Goal: Book appointment/travel/reservation

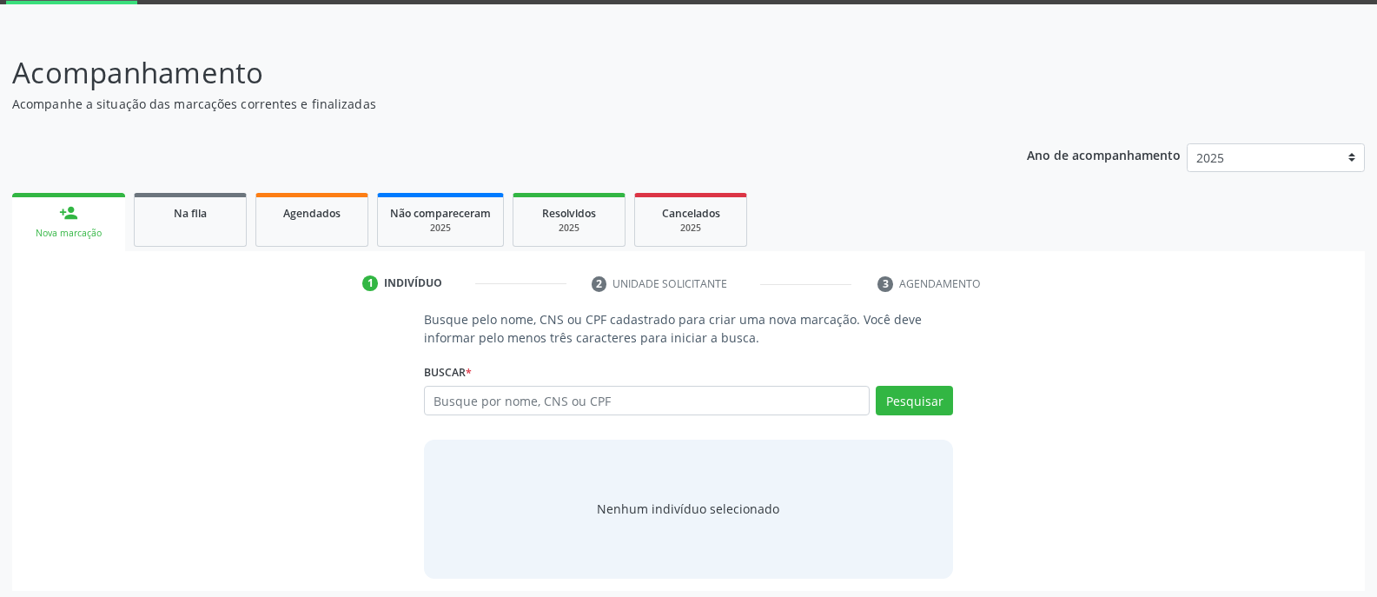
scroll to position [97, 0]
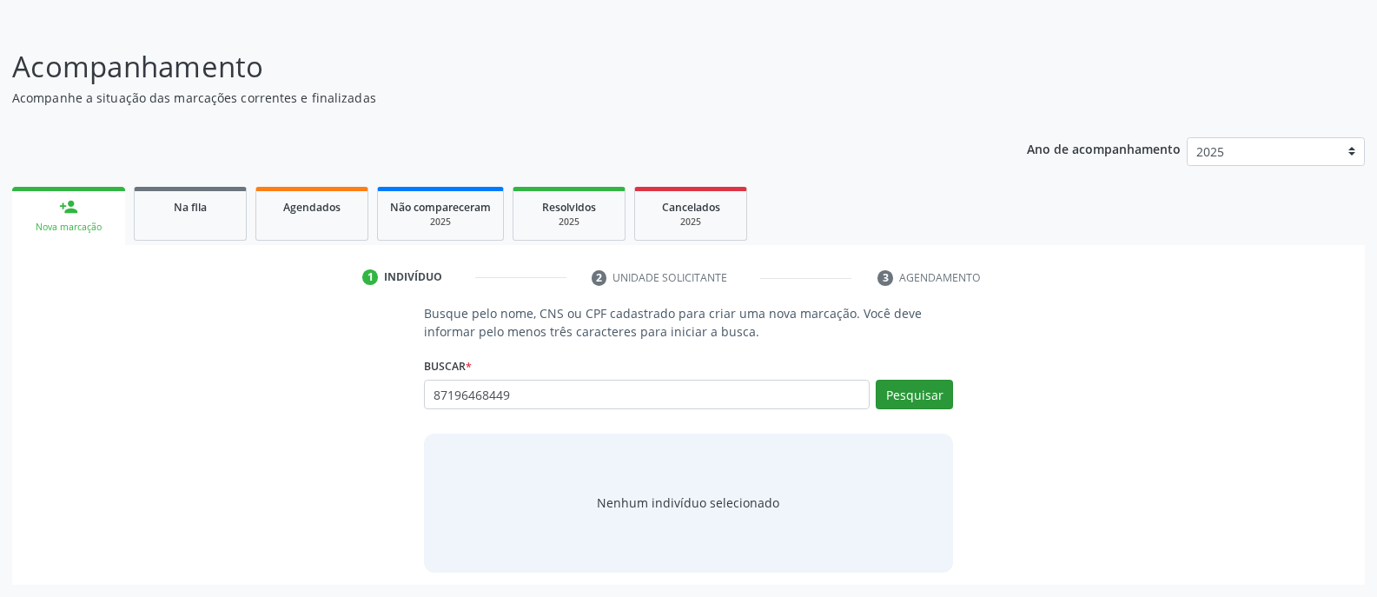
type input "87196468449"
click at [912, 392] on button "Pesquisar" at bounding box center [914, 395] width 77 height 30
type input "87196468449"
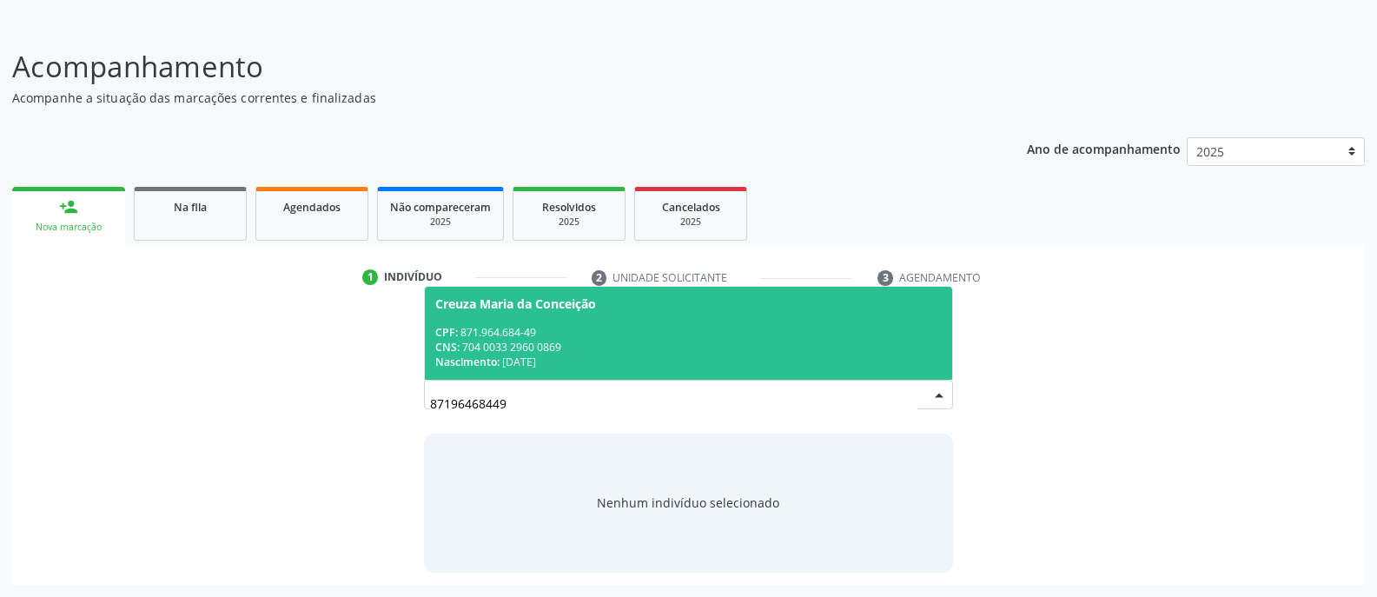
click at [586, 321] on span "Creuza Maria da Conceição CPF: 871.964.684-49 CNS: 704 0033 2960 0869 Nasciment…" at bounding box center [688, 333] width 527 height 93
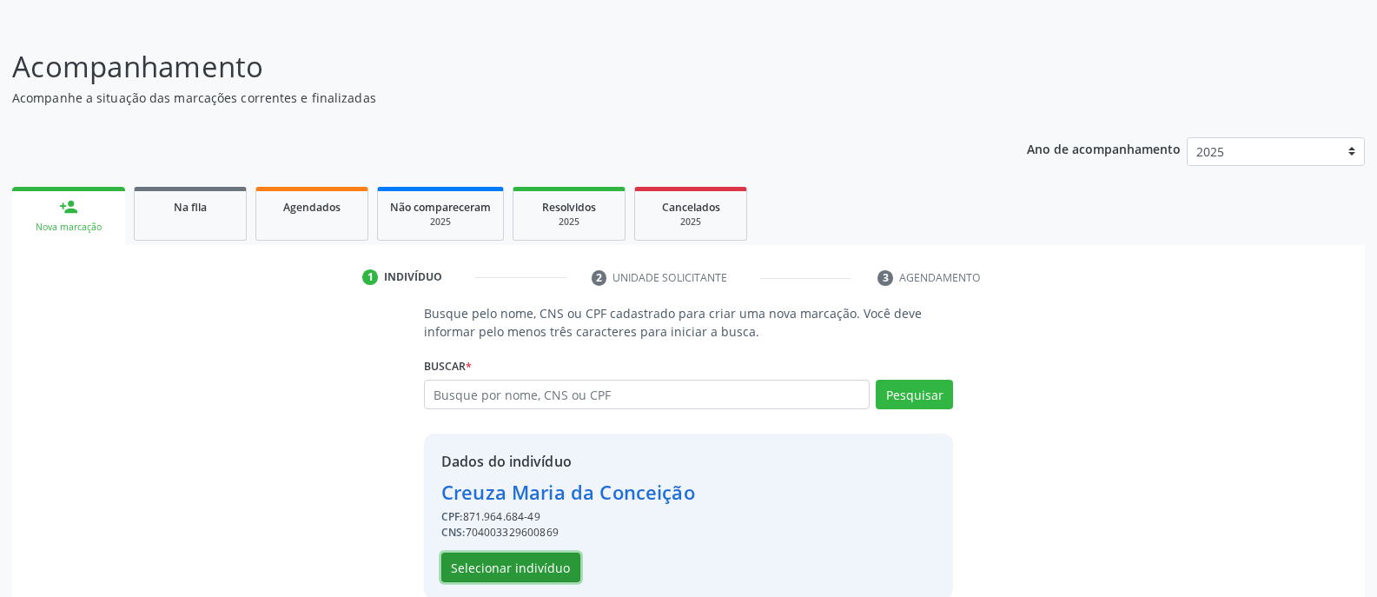
click at [539, 568] on button "Selecionar indivíduo" at bounding box center [510, 567] width 139 height 30
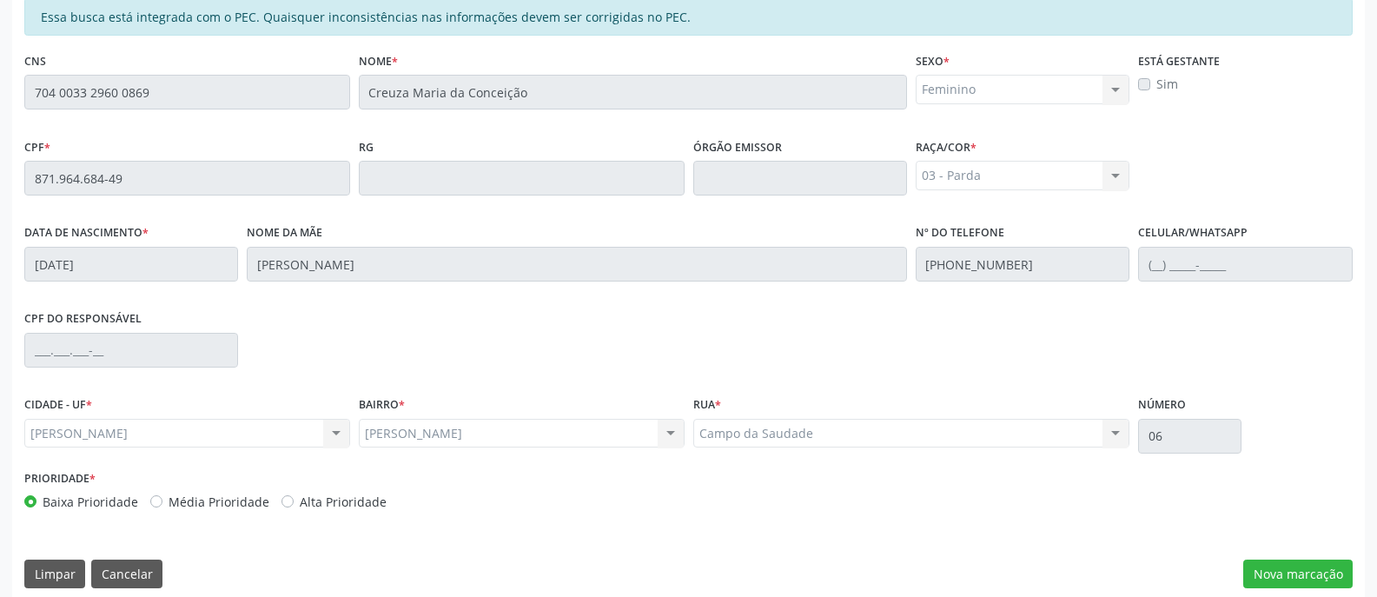
scroll to position [420, 0]
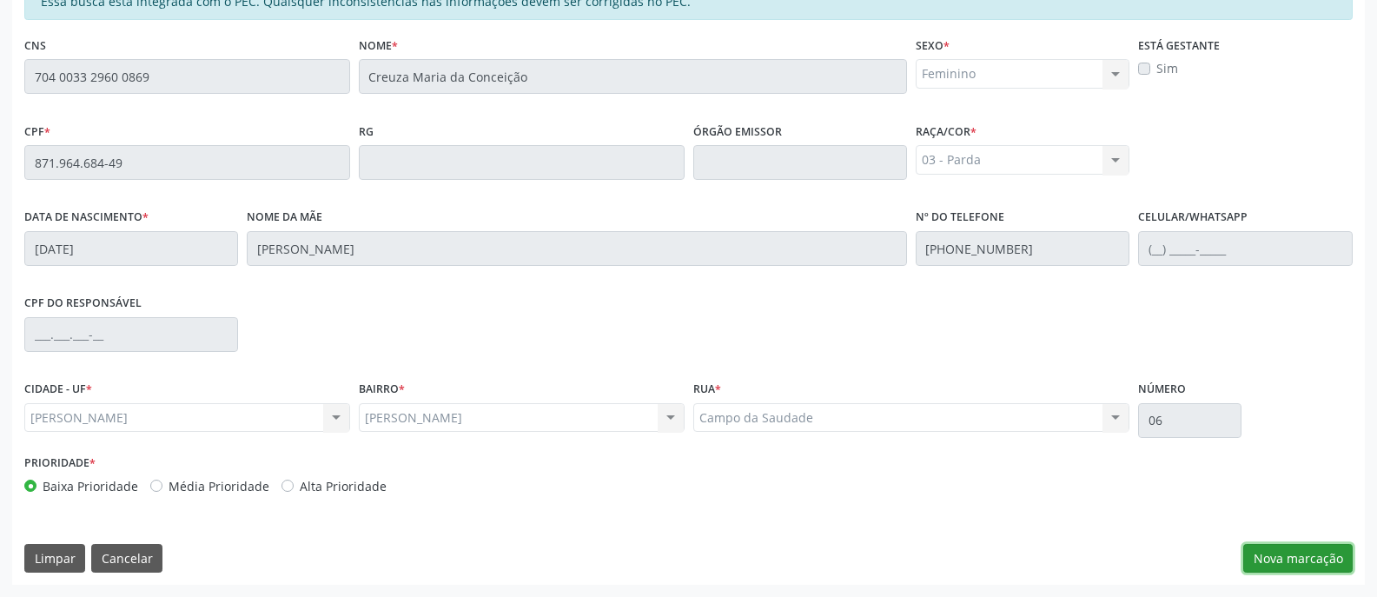
click at [1294, 561] on button "Nova marcação" at bounding box center [1297, 559] width 109 height 30
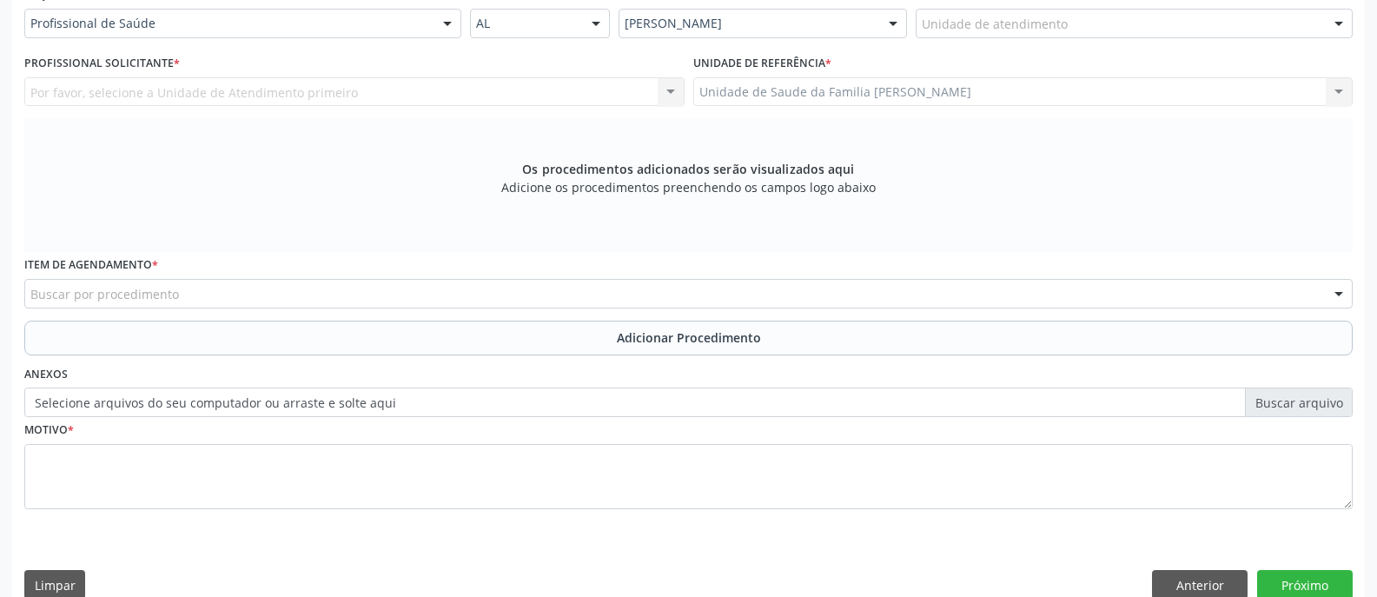
click at [447, 20] on div at bounding box center [447, 25] width 26 height 30
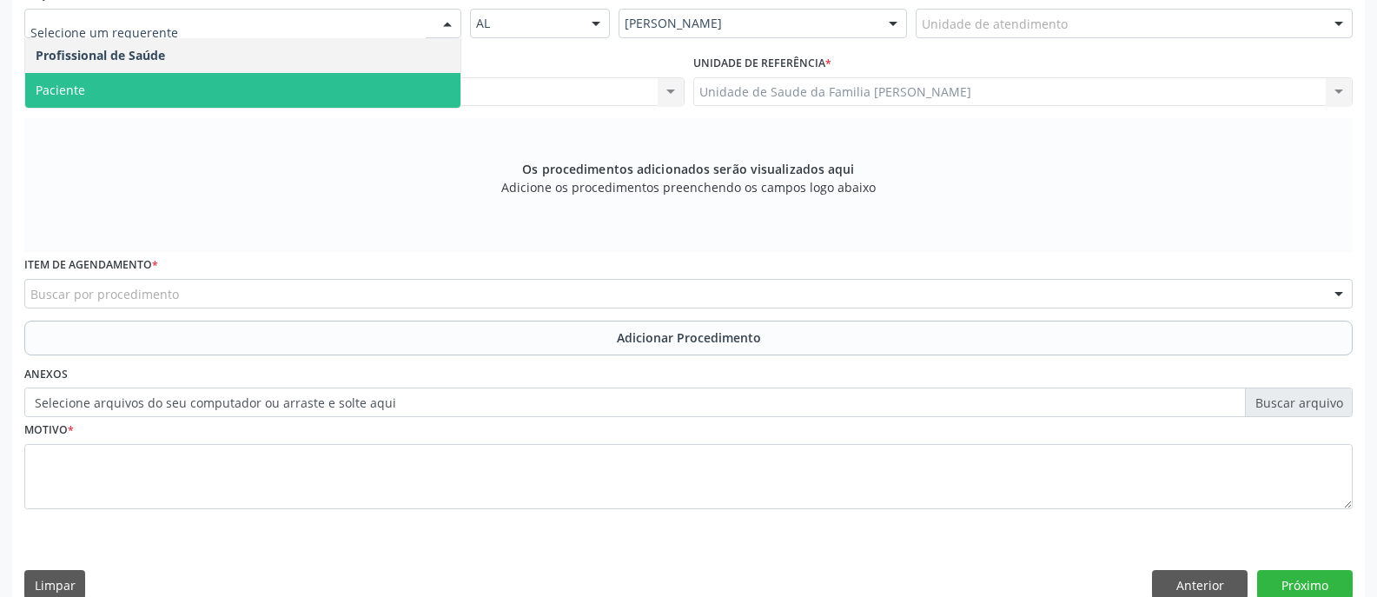
click at [379, 88] on span "Paciente" at bounding box center [242, 90] width 435 height 35
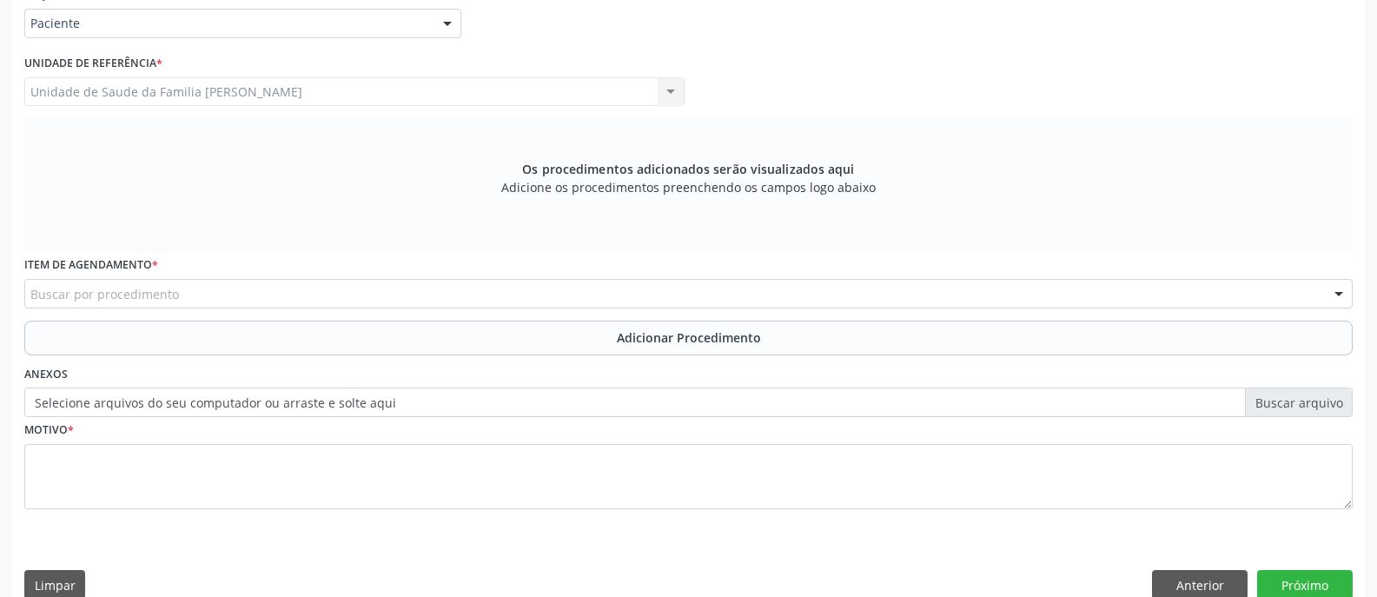
click at [396, 288] on div "Buscar por procedimento" at bounding box center [688, 294] width 1328 height 30
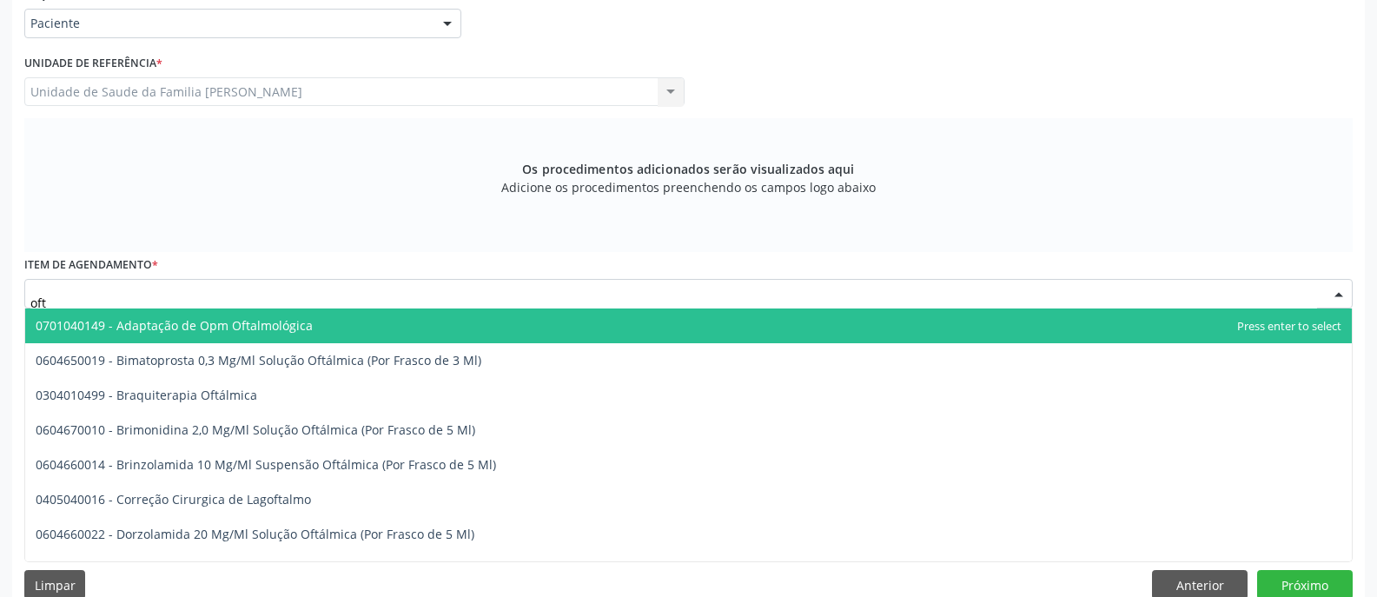
type input "ofta"
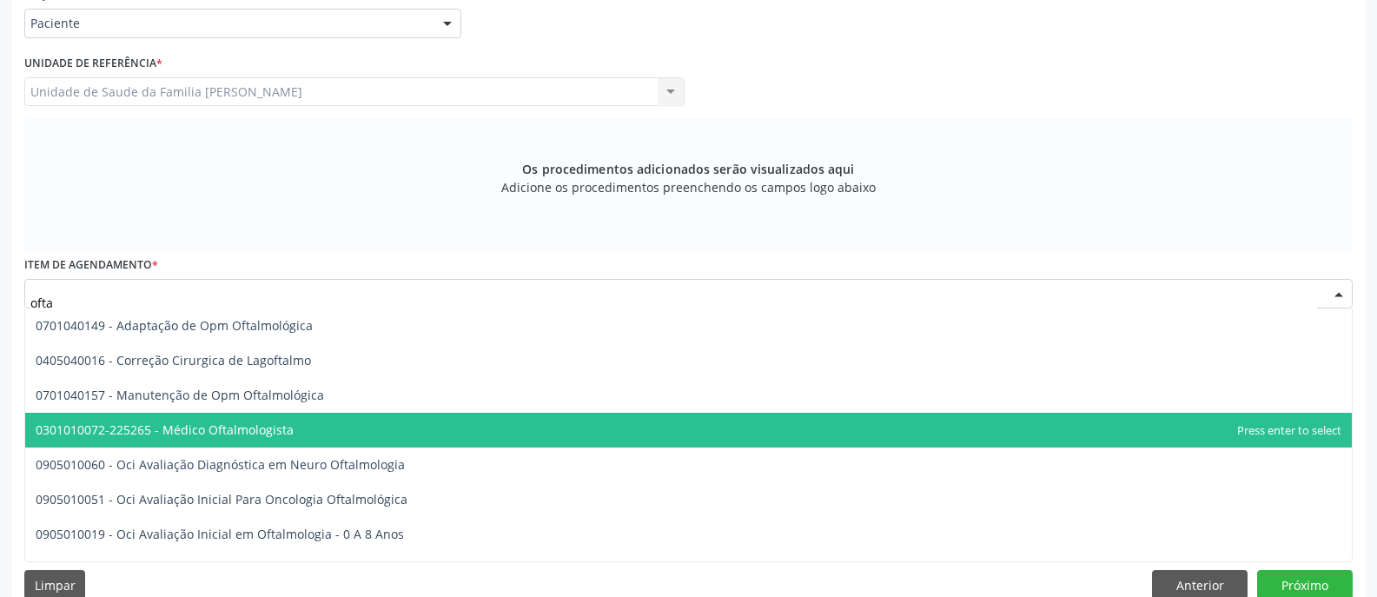
click at [205, 440] on span "0301010072-225265 - Médico Oftalmologista" at bounding box center [688, 430] width 1326 height 35
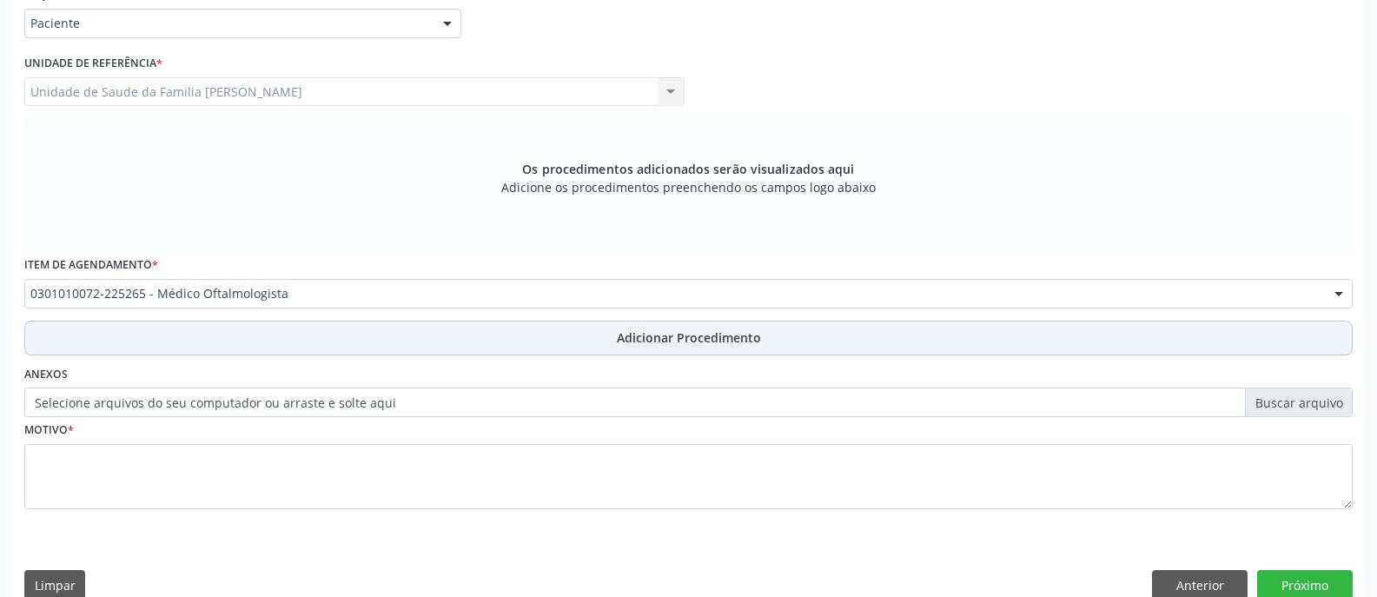
click at [671, 347] on button "Adicionar Procedimento" at bounding box center [688, 338] width 1328 height 35
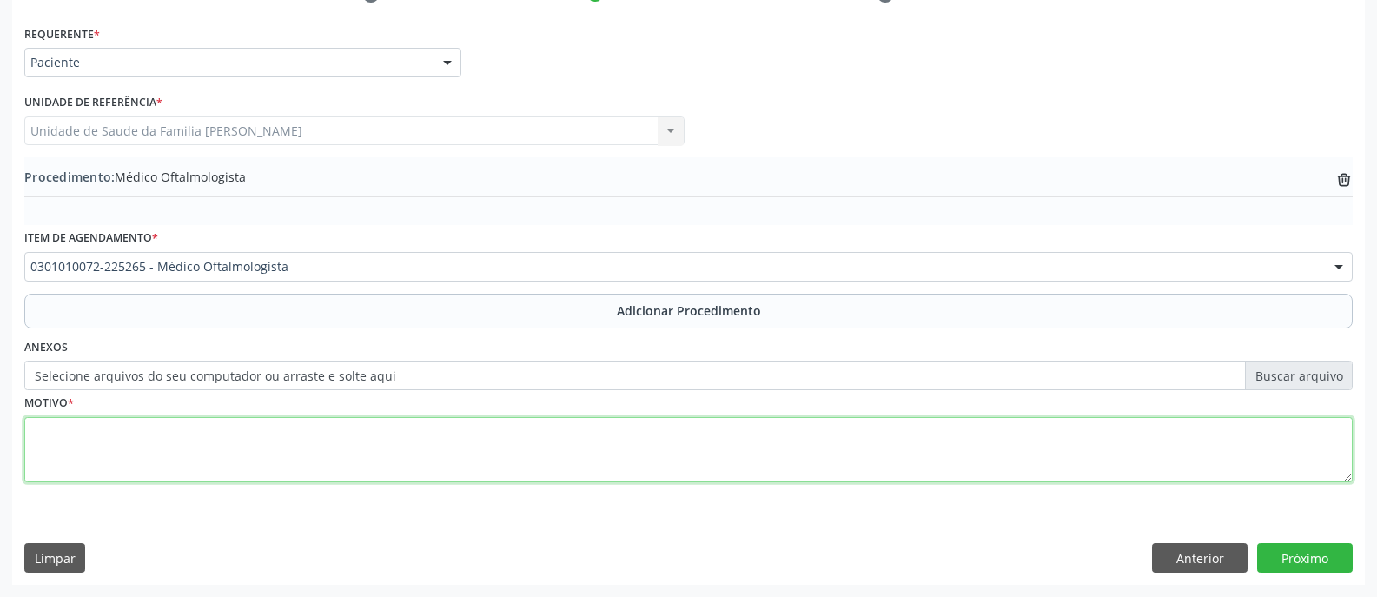
click at [576, 434] on textarea at bounding box center [688, 450] width 1328 height 66
type textarea "VISÃO SUBNORMAL"
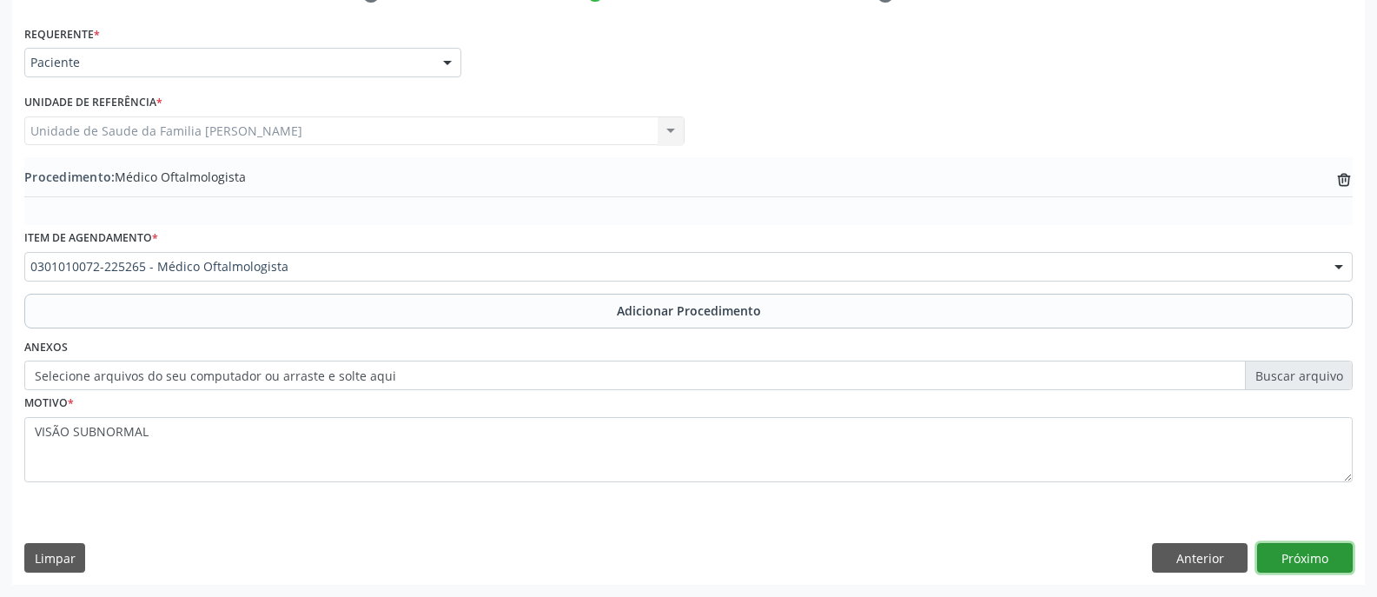
click at [1312, 556] on button "Próximo" at bounding box center [1305, 558] width 96 height 30
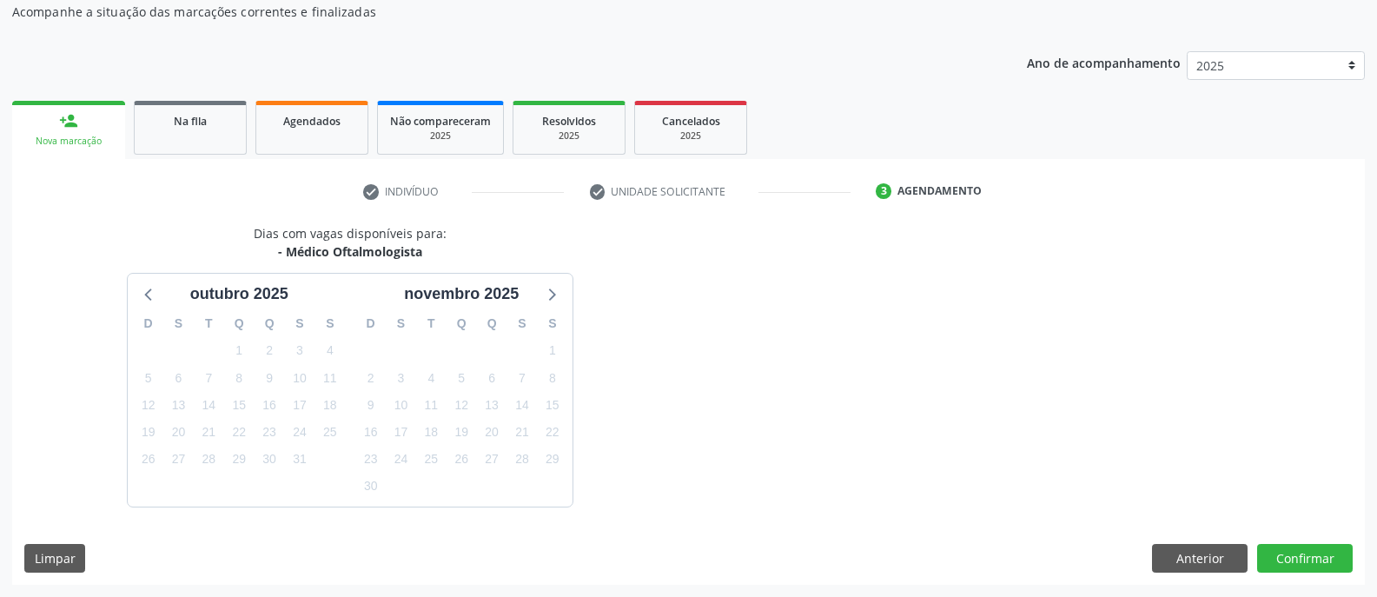
scroll to position [235, 0]
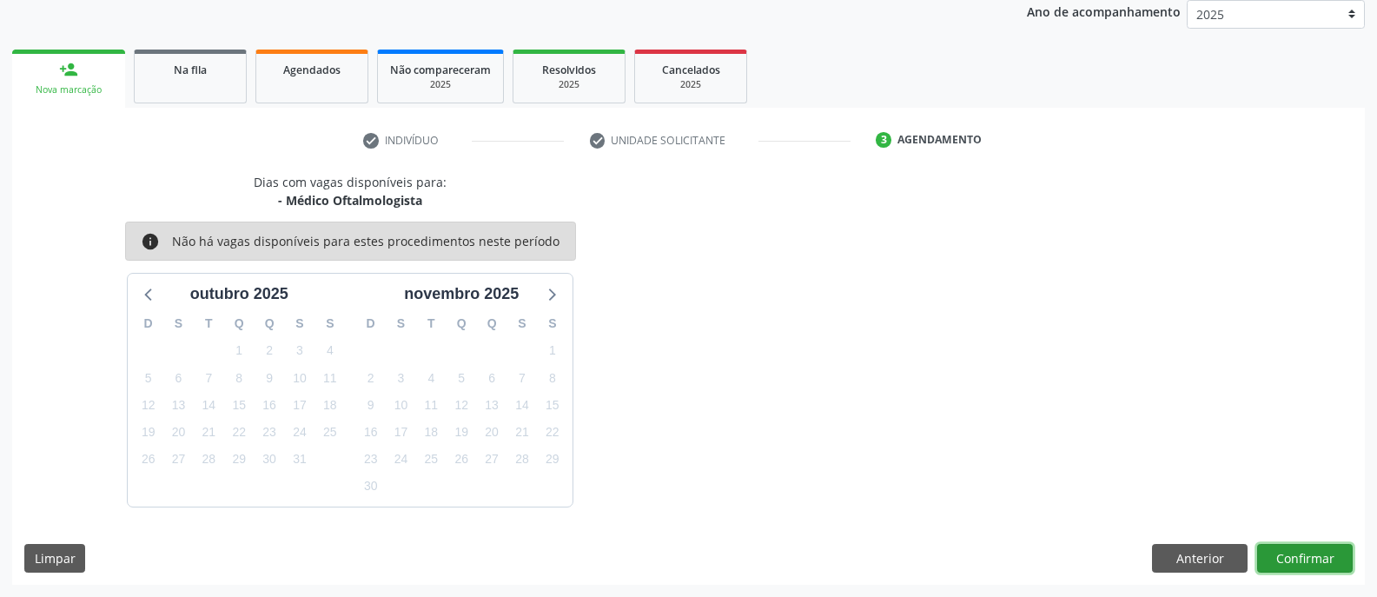
click at [1312, 556] on button "Confirmar" at bounding box center [1305, 559] width 96 height 30
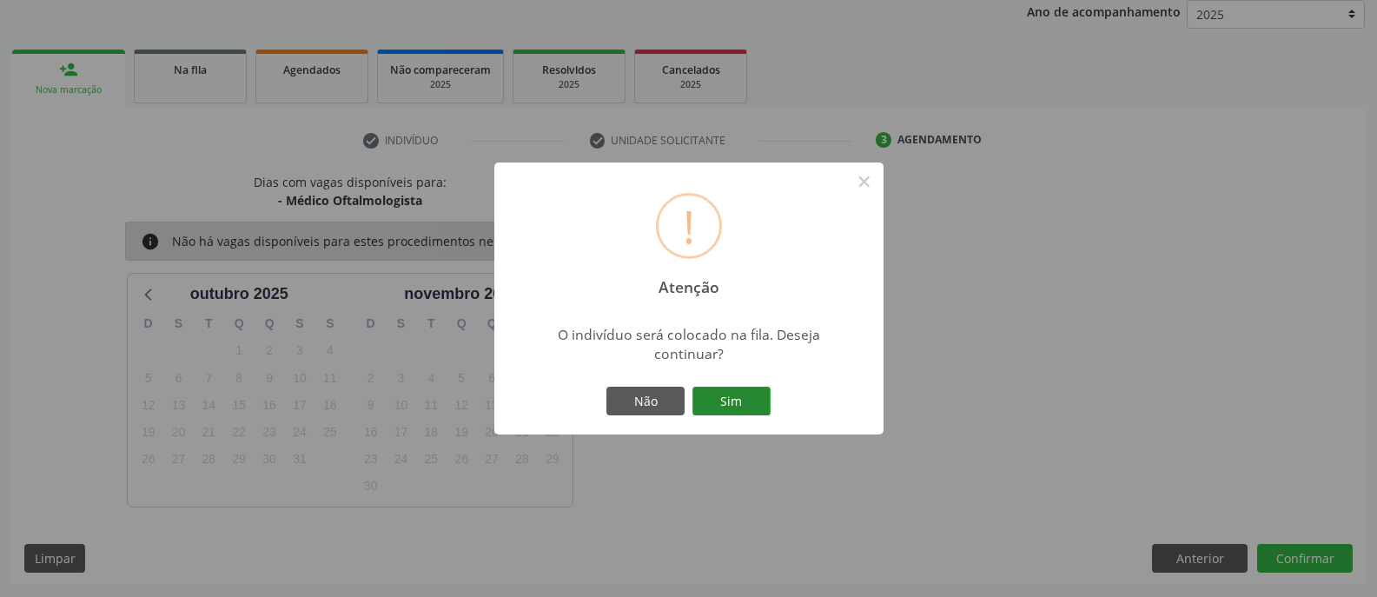
click at [741, 400] on button "Sim" at bounding box center [731, 402] width 78 height 30
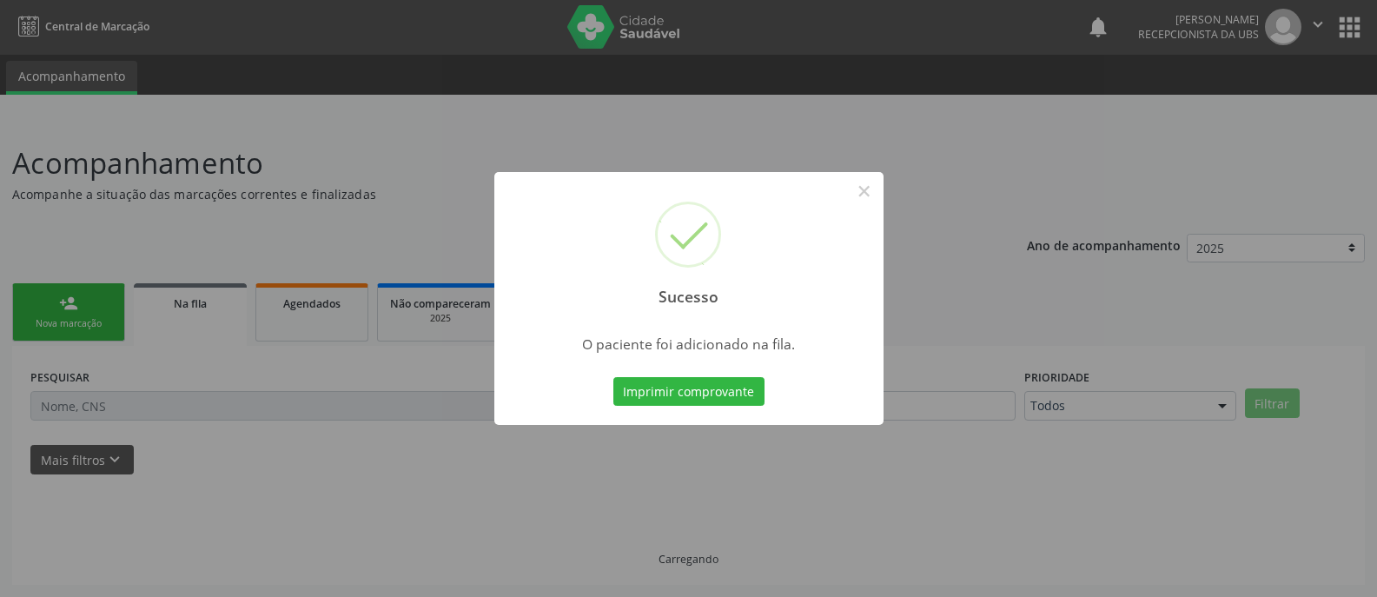
scroll to position [1, 0]
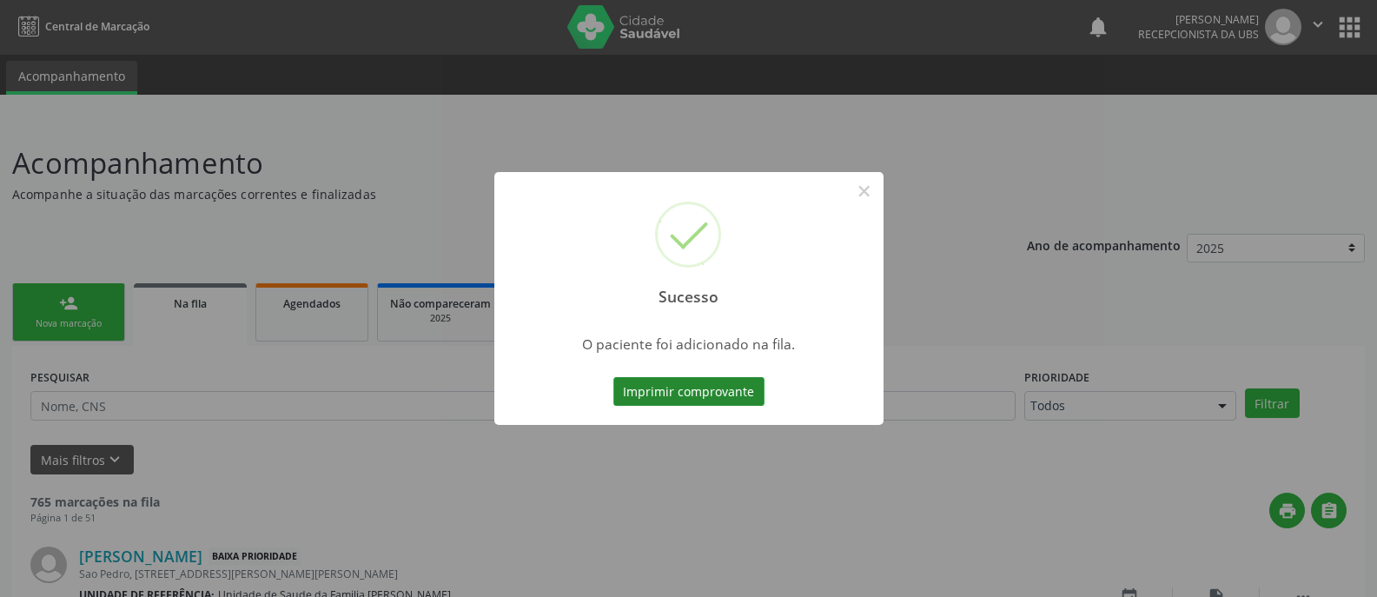
click at [709, 388] on button "Imprimir comprovante" at bounding box center [688, 392] width 151 height 30
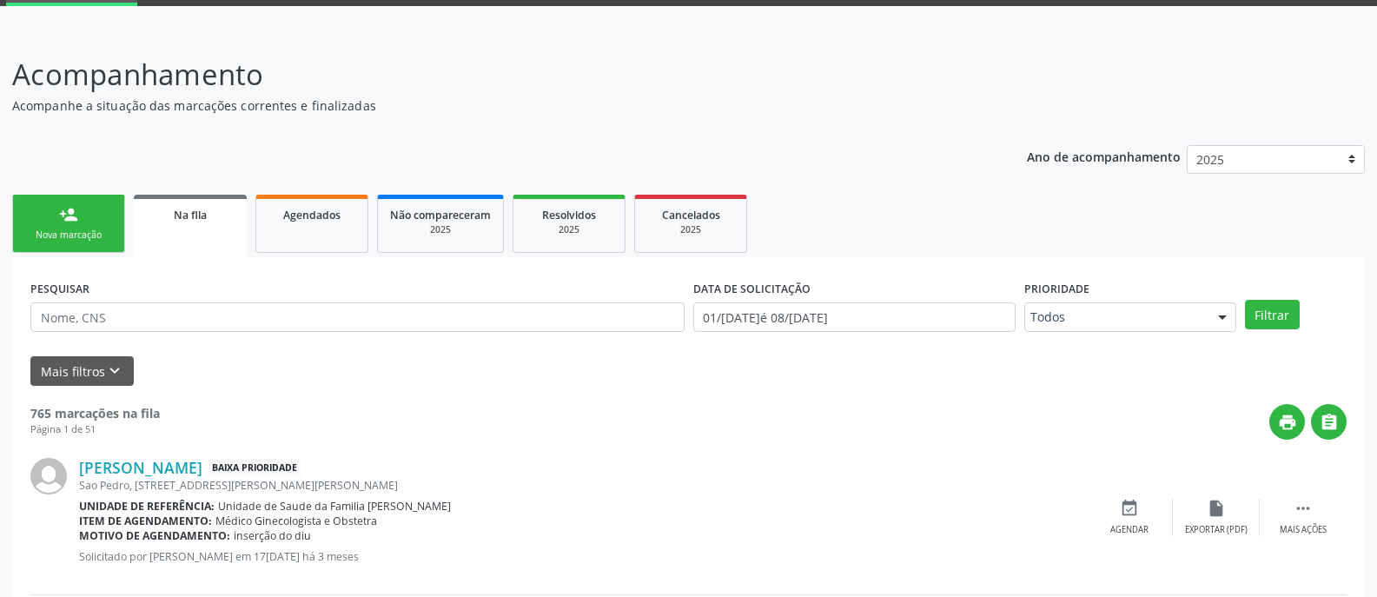
scroll to position [88, 0]
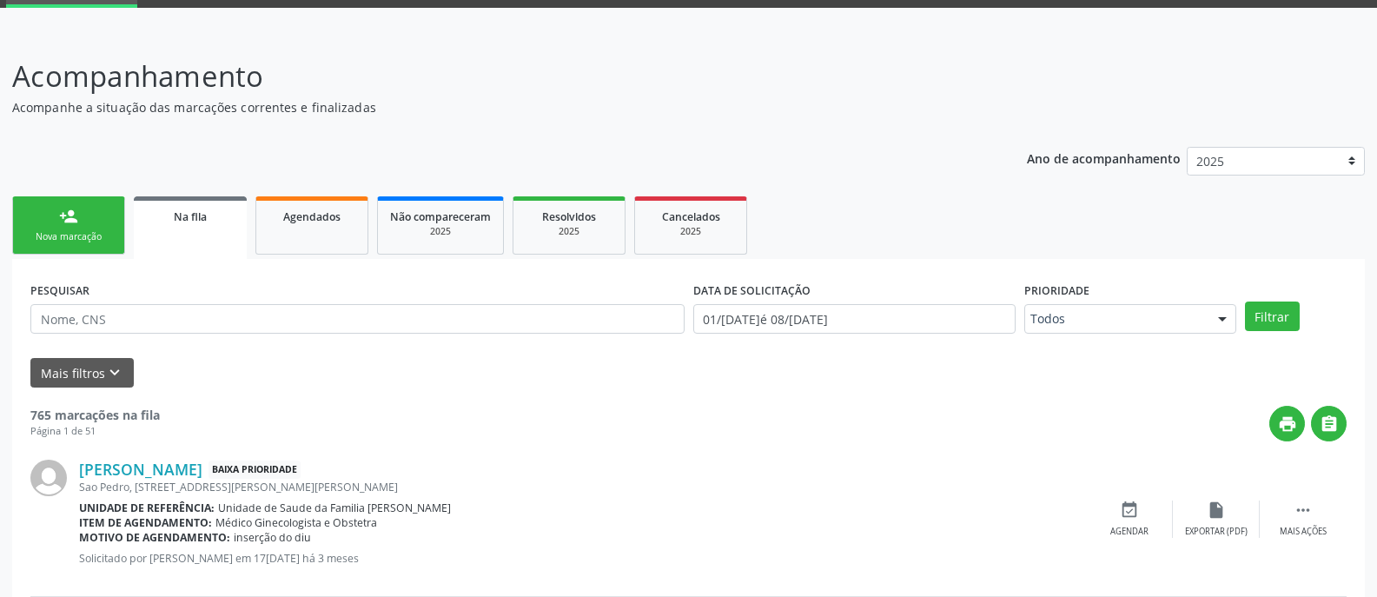
click at [102, 235] on div "Nova marcação" at bounding box center [68, 236] width 87 height 13
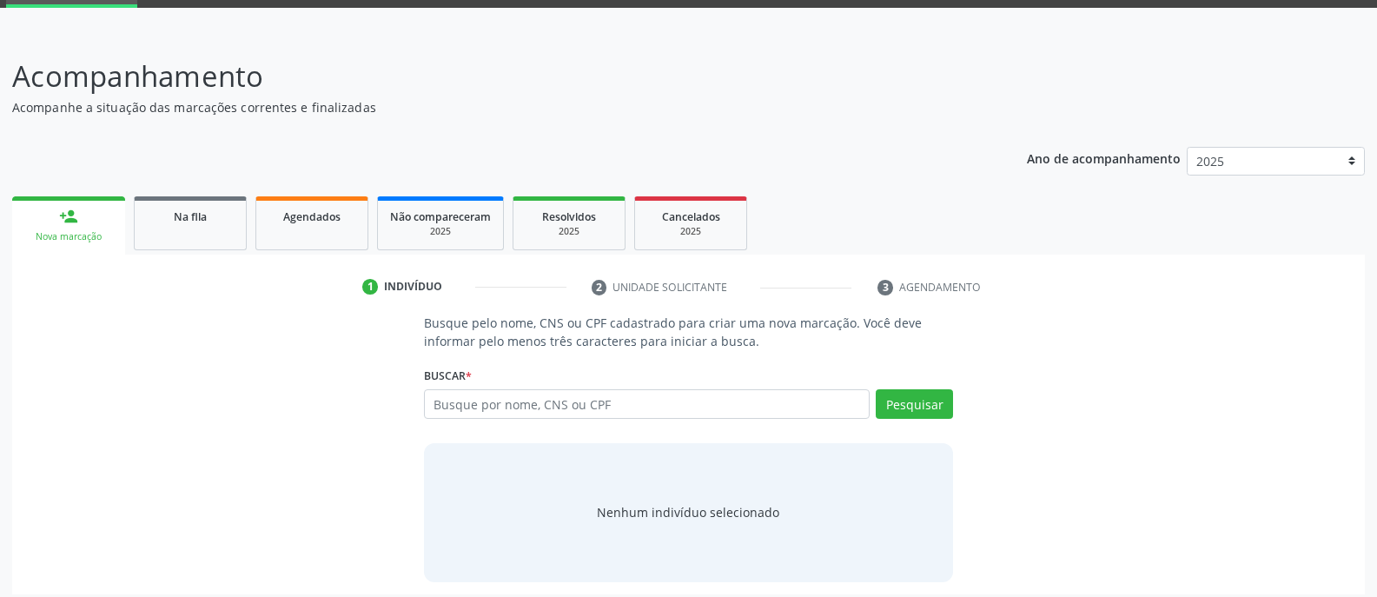
scroll to position [97, 0]
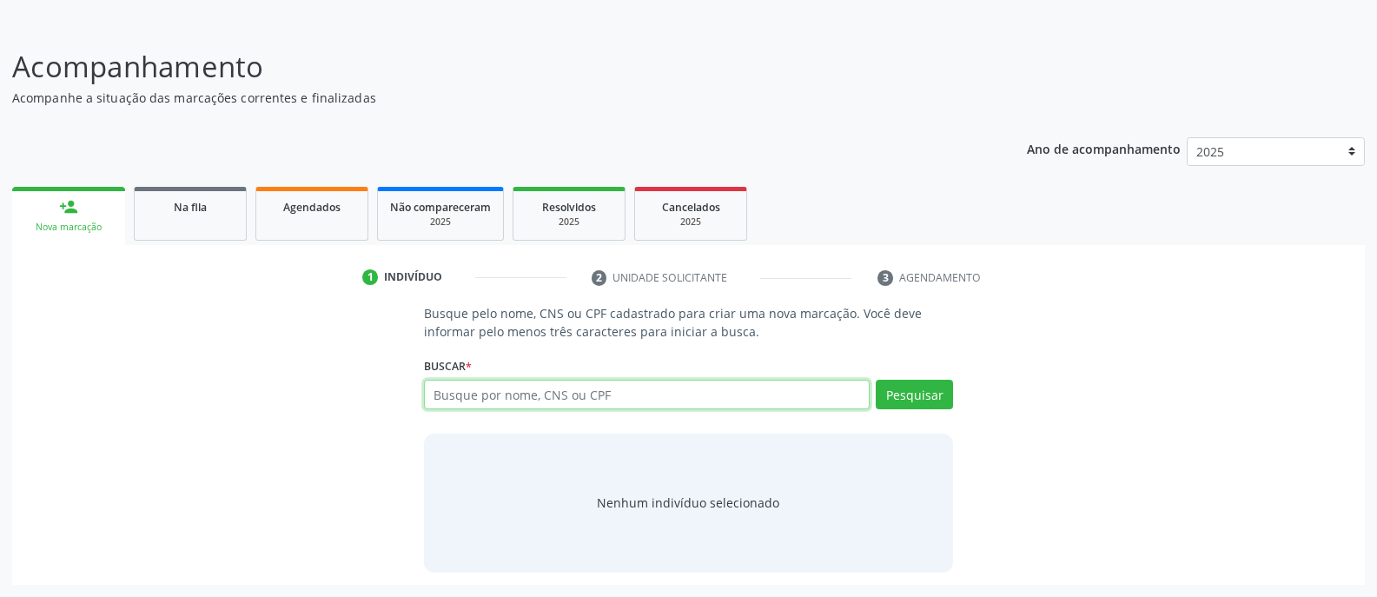
click at [620, 390] on input "text" at bounding box center [647, 395] width 446 height 30
type input "003706485443"
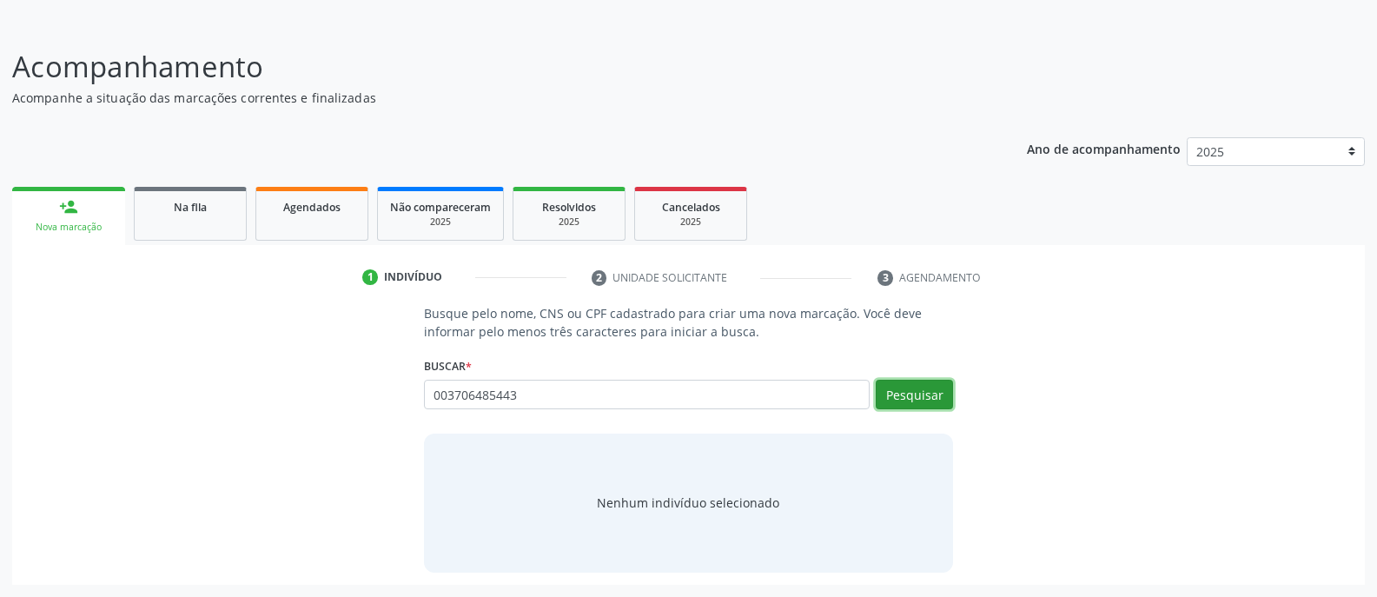
click at [909, 399] on button "Pesquisar" at bounding box center [914, 395] width 77 height 30
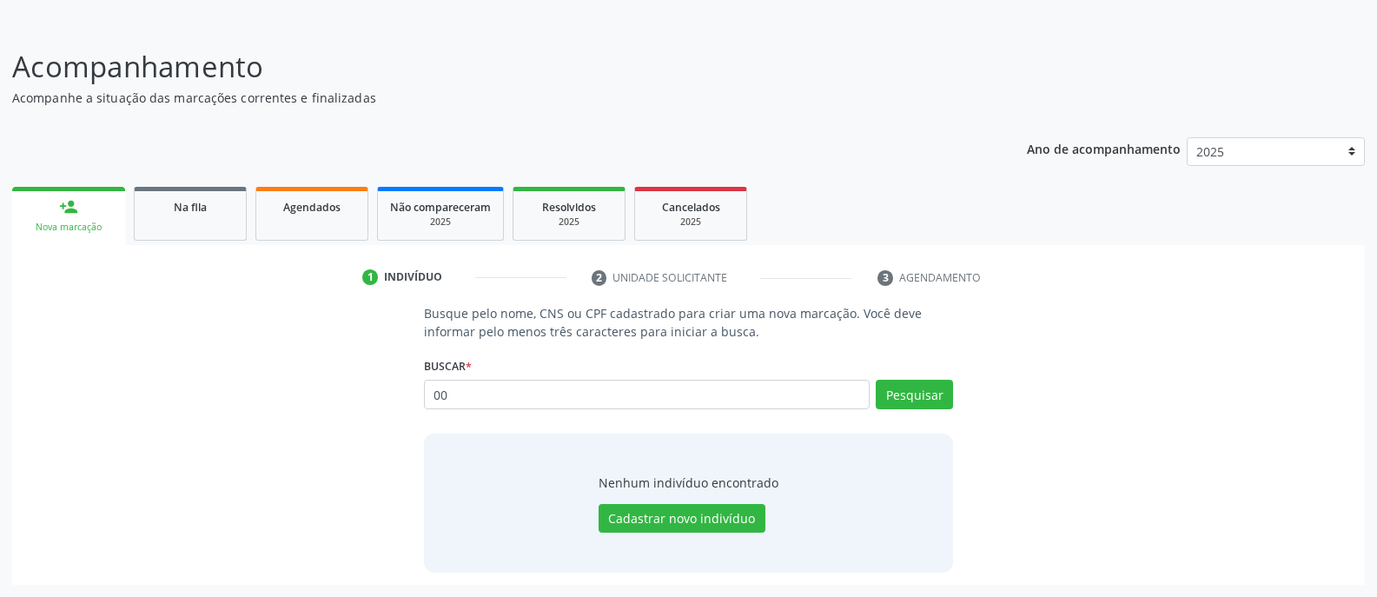
type input "0"
type input "03706485443"
click at [913, 403] on button "Pesquisar" at bounding box center [914, 395] width 77 height 30
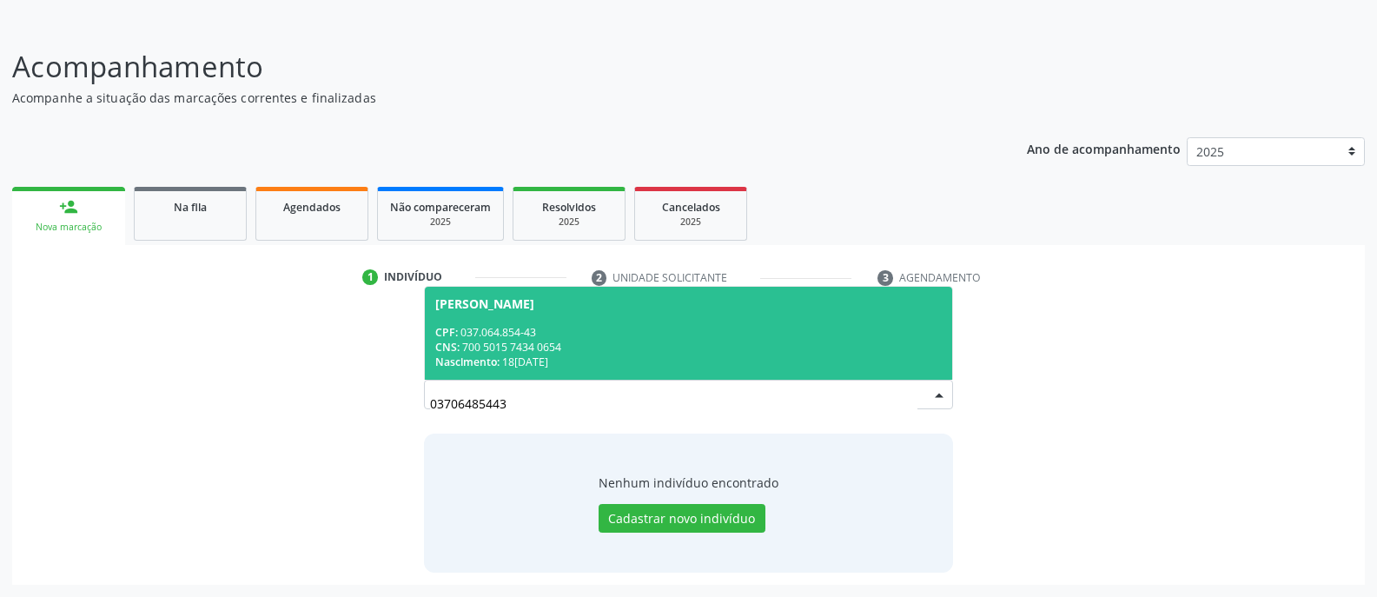
click at [584, 328] on div "CPF: 037.064.854-43" at bounding box center [688, 332] width 506 height 15
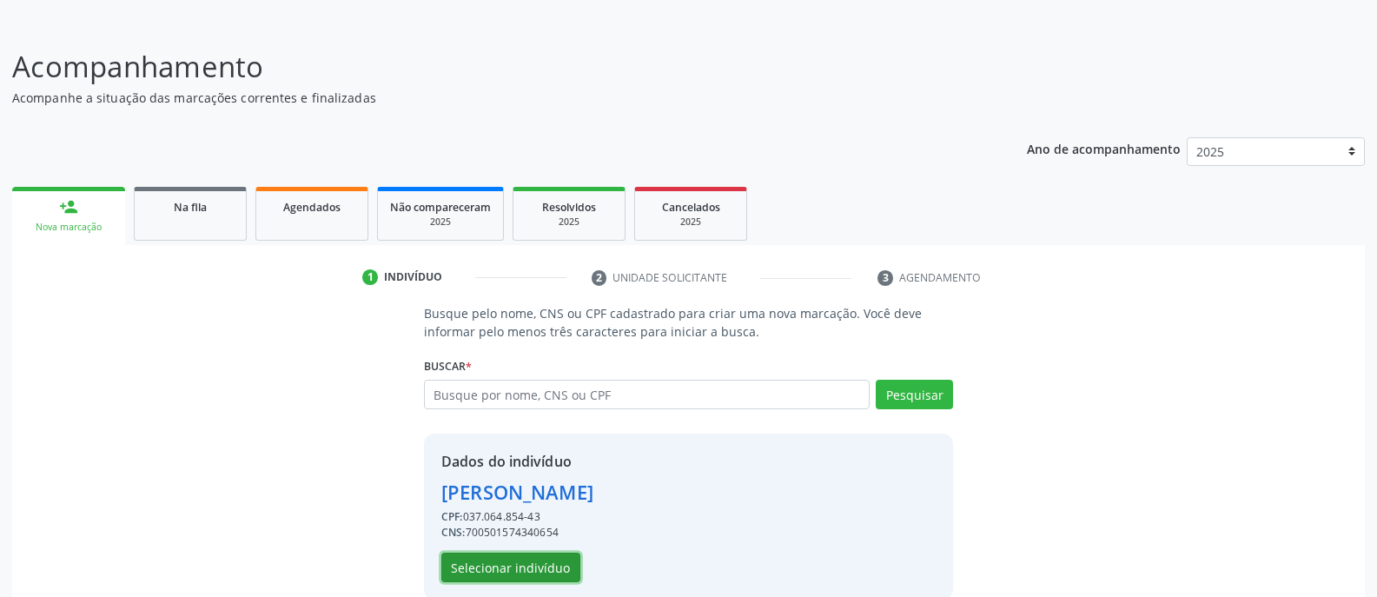
click at [503, 572] on button "Selecionar indivíduo" at bounding box center [510, 567] width 139 height 30
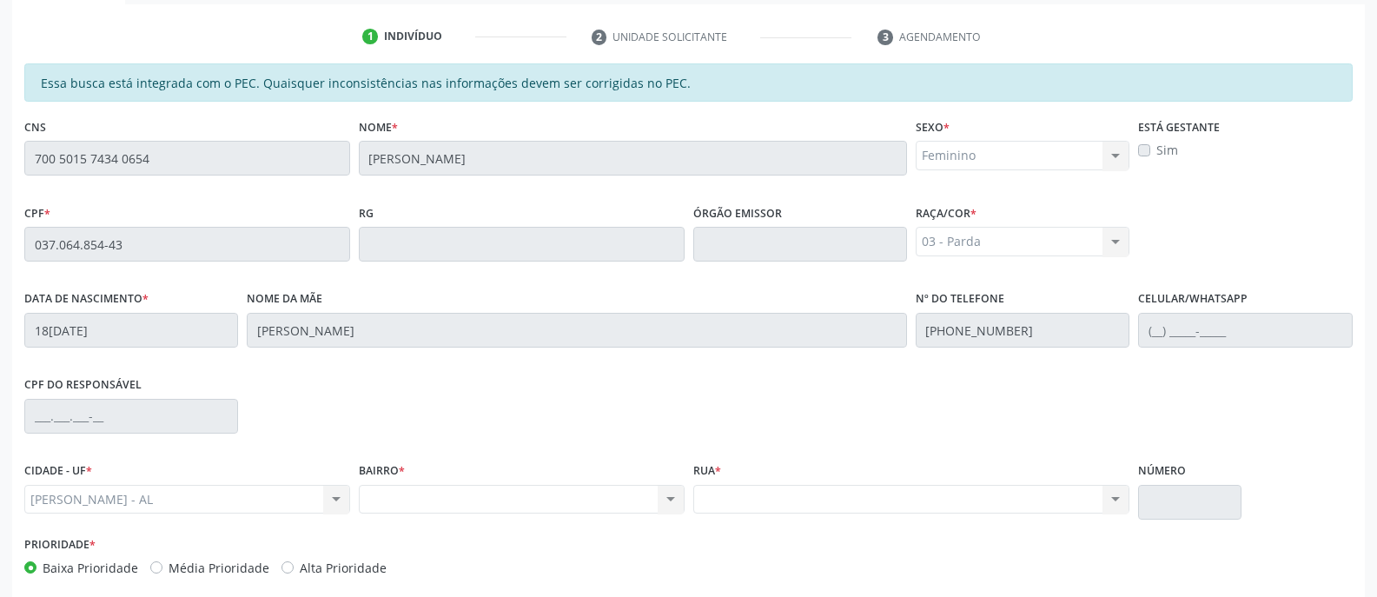
scroll to position [420, 0]
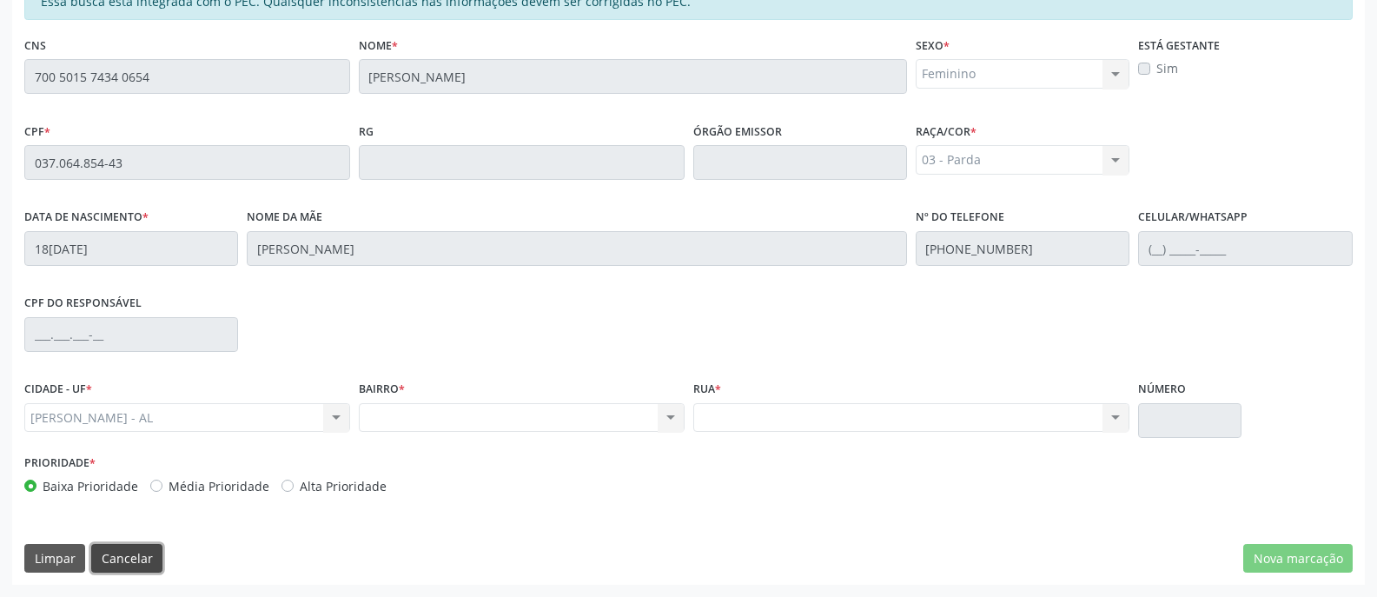
click at [119, 559] on button "Cancelar" at bounding box center [126, 559] width 71 height 30
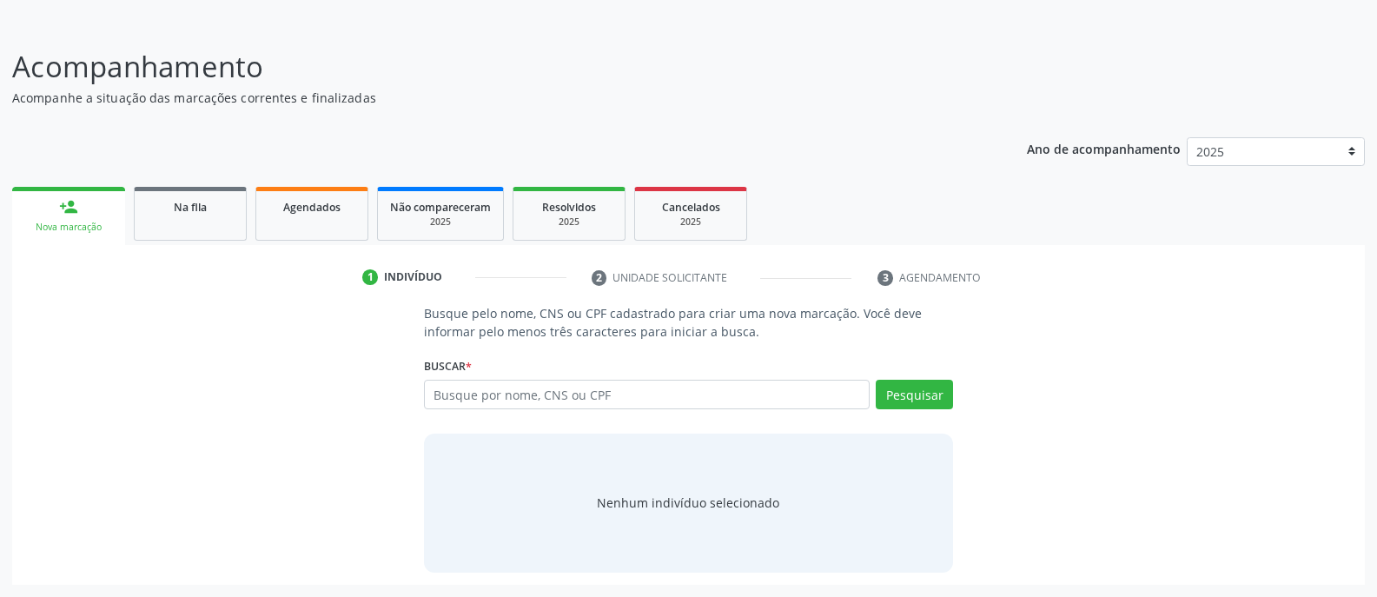
scroll to position [97, 0]
click at [578, 395] on input "text" at bounding box center [647, 395] width 446 height 30
click at [620, 393] on input "text" at bounding box center [647, 395] width 446 height 30
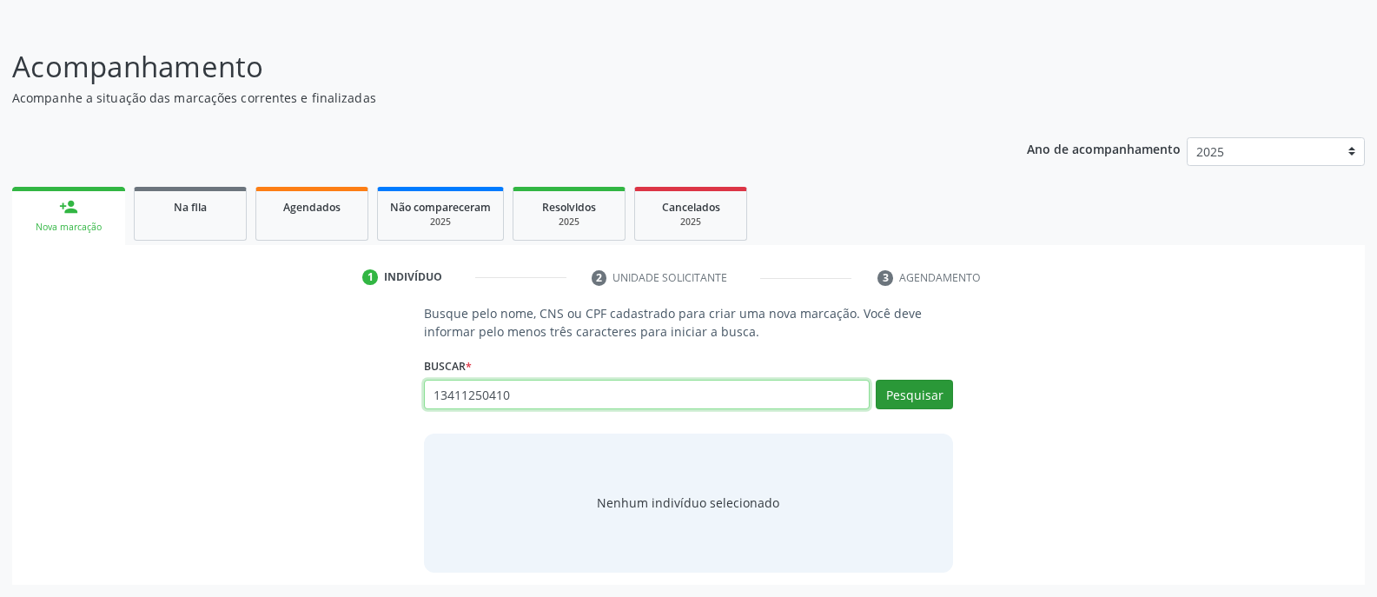
type input "13411250410"
click at [916, 398] on button "Pesquisar" at bounding box center [914, 395] width 77 height 30
type input "13411250410"
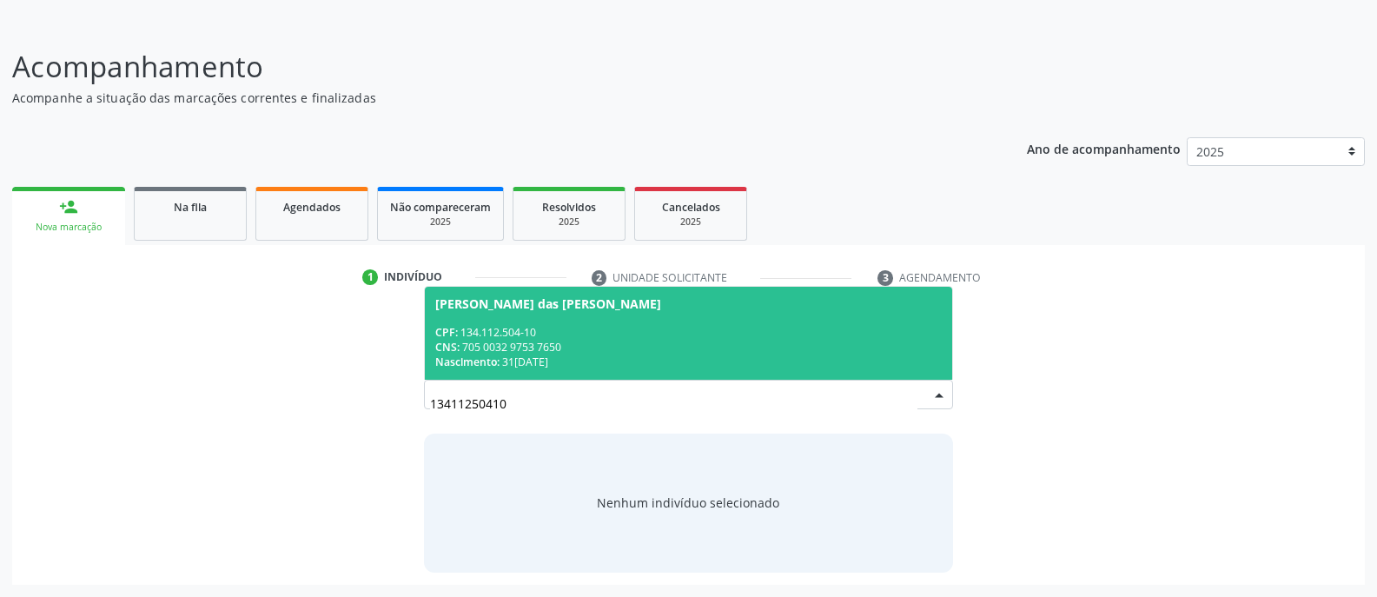
click at [555, 323] on span "[PERSON_NAME] das [PERSON_NAME] CPF: 134.112.504-10 CNS: 705 0032 9753 7650 Nas…" at bounding box center [688, 333] width 527 height 93
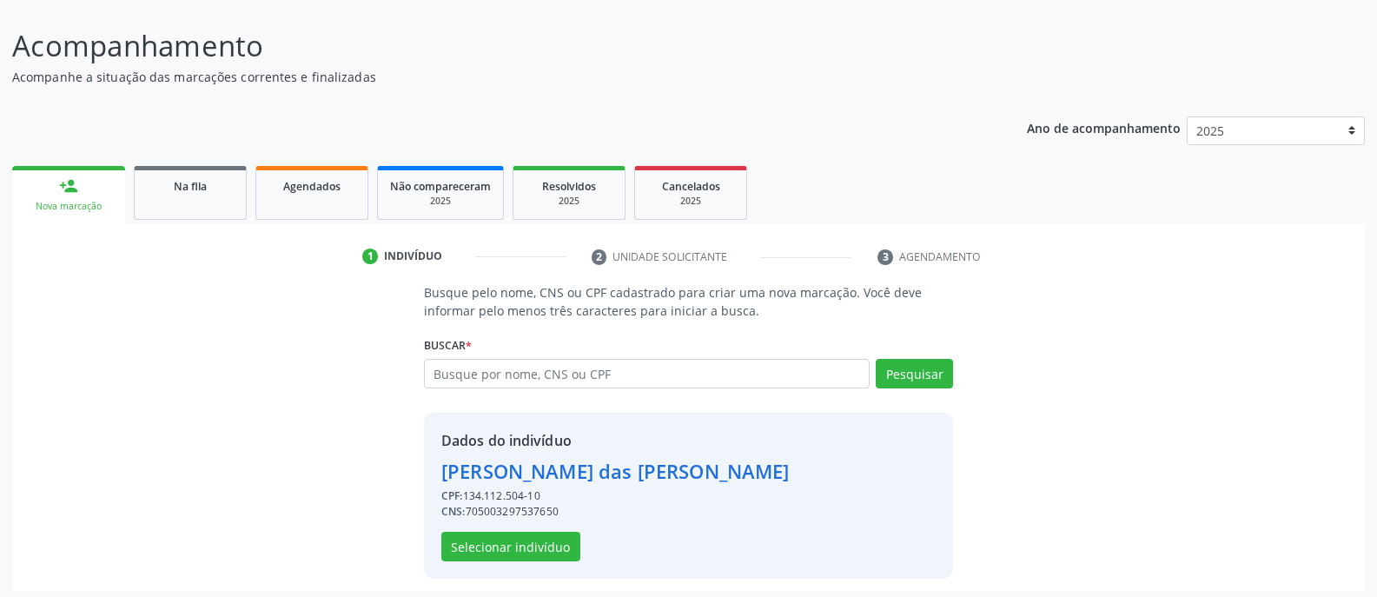
scroll to position [124, 0]
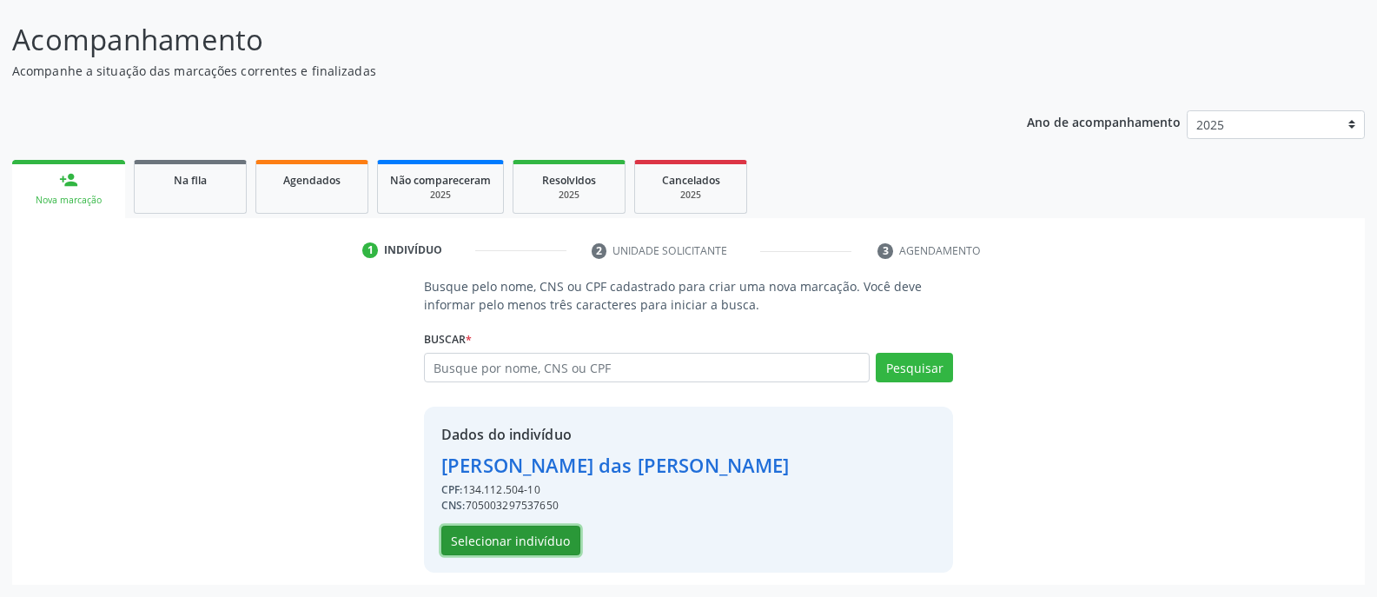
click at [516, 542] on button "Selecionar indivíduo" at bounding box center [510, 541] width 139 height 30
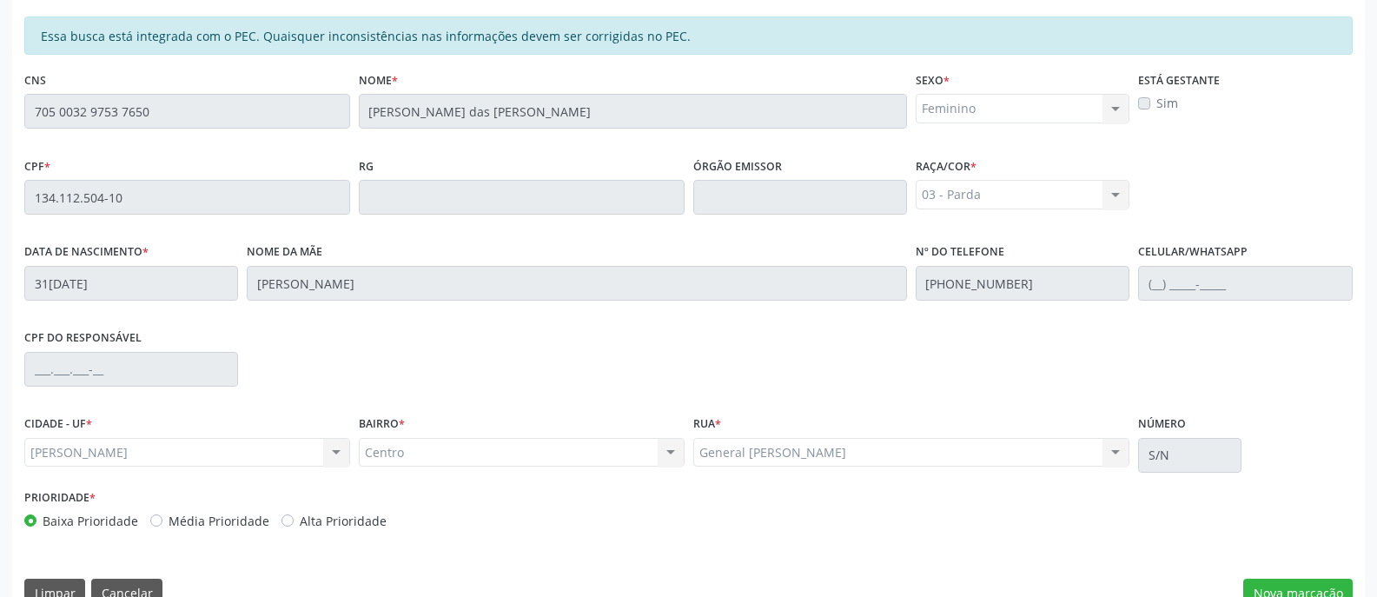
scroll to position [420, 0]
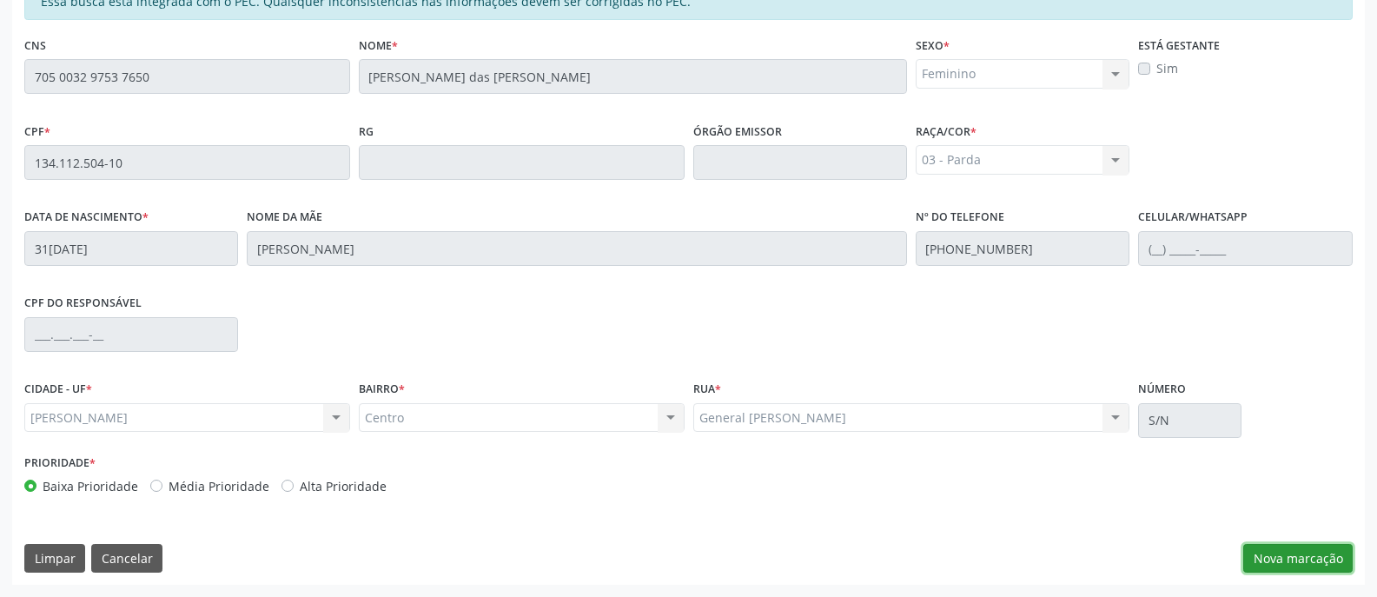
click at [1302, 556] on button "Nova marcação" at bounding box center [1297, 559] width 109 height 30
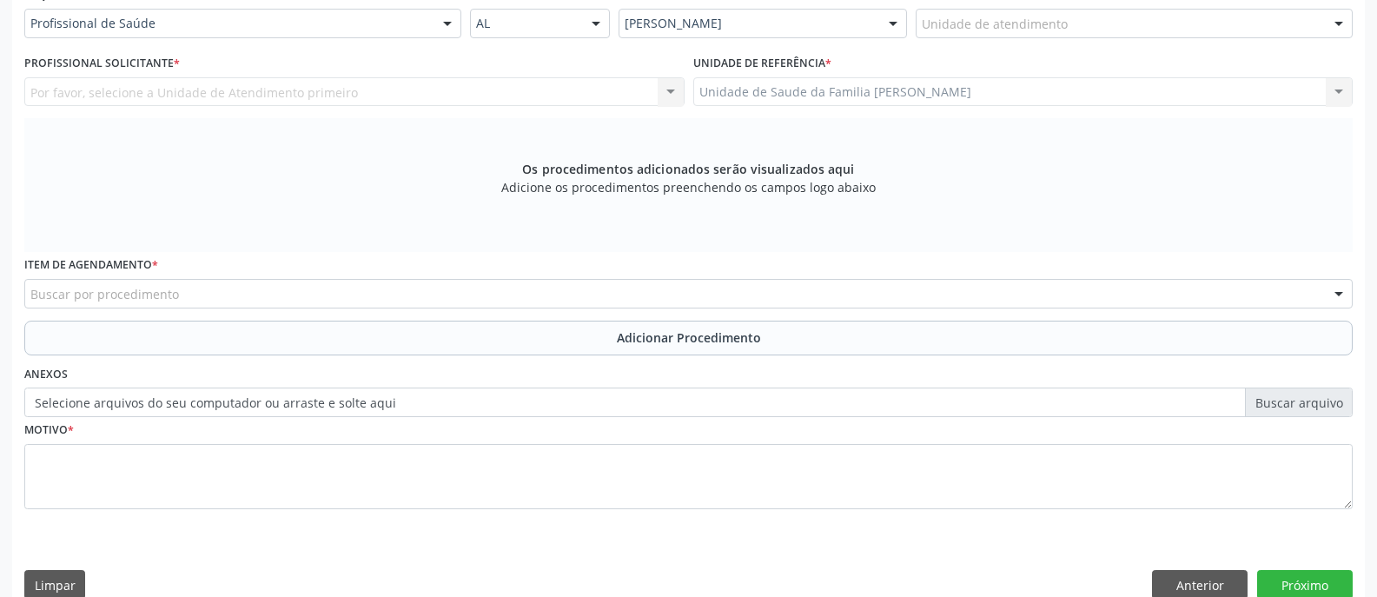
click at [446, 26] on div at bounding box center [447, 25] width 26 height 30
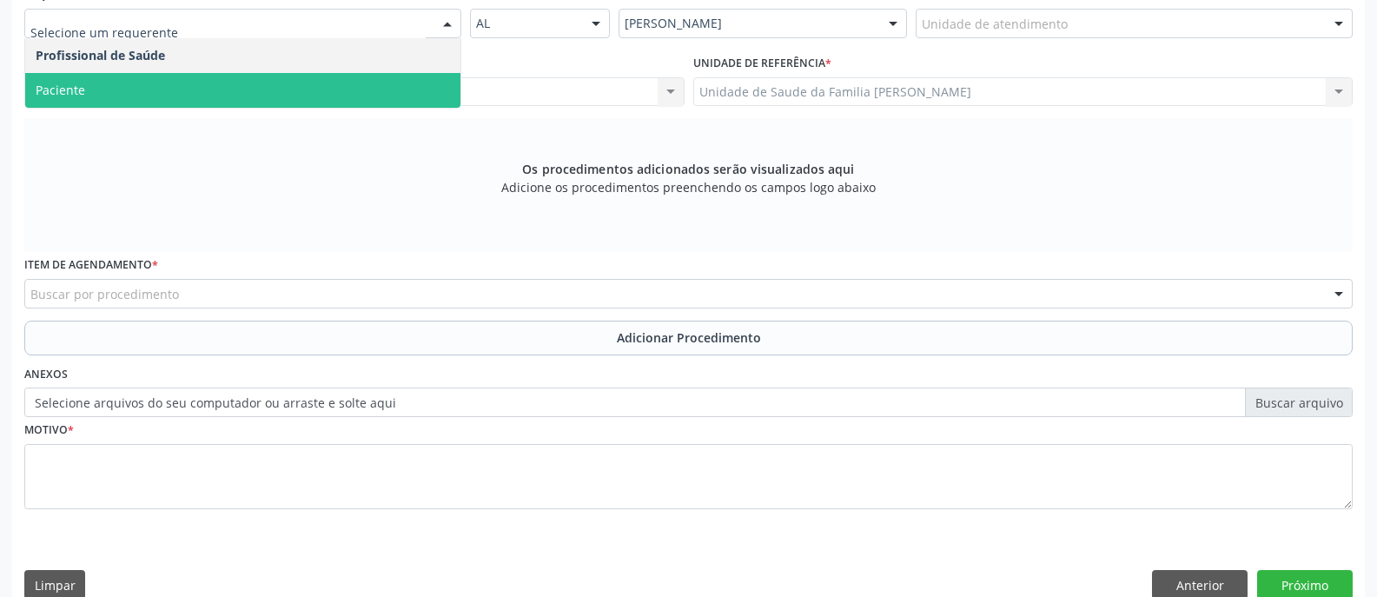
click at [306, 99] on span "Paciente" at bounding box center [242, 90] width 435 height 35
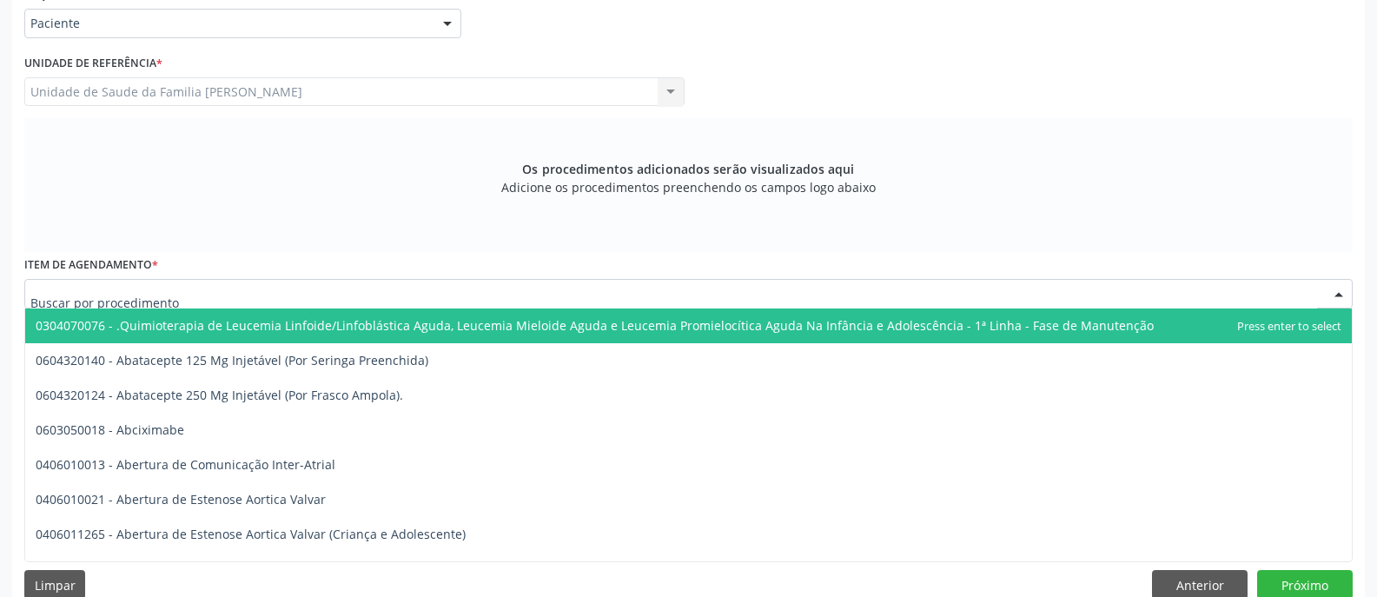
click at [347, 292] on div at bounding box center [688, 294] width 1328 height 30
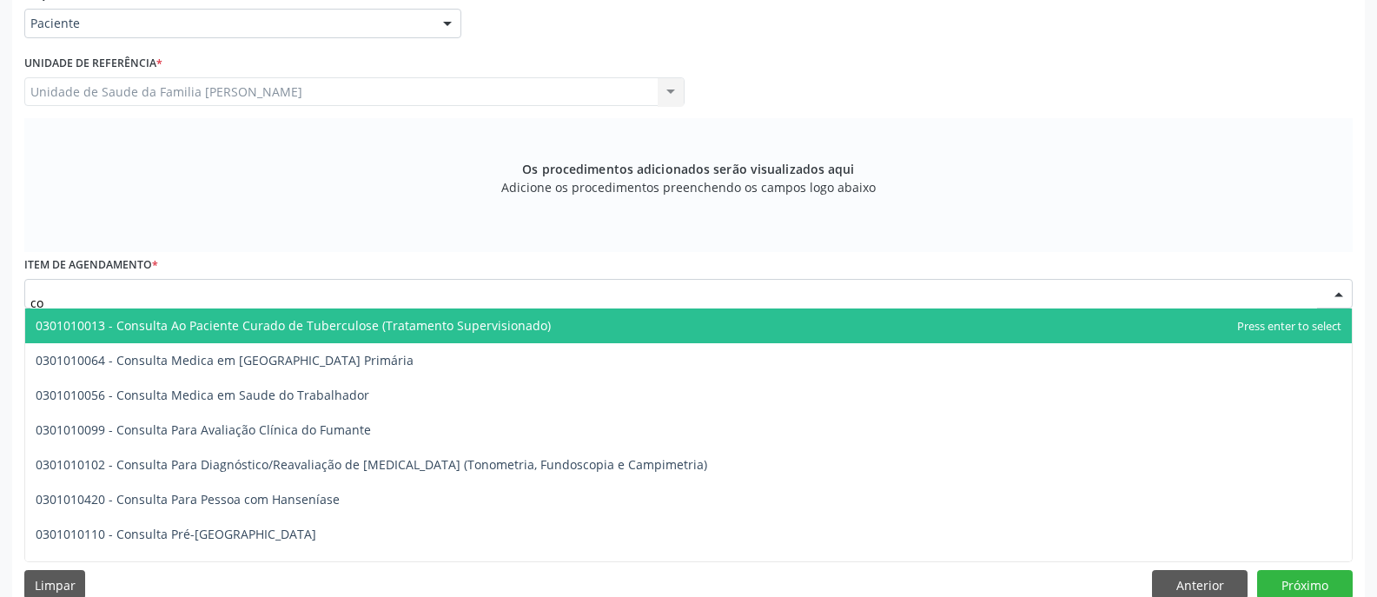
type input "c"
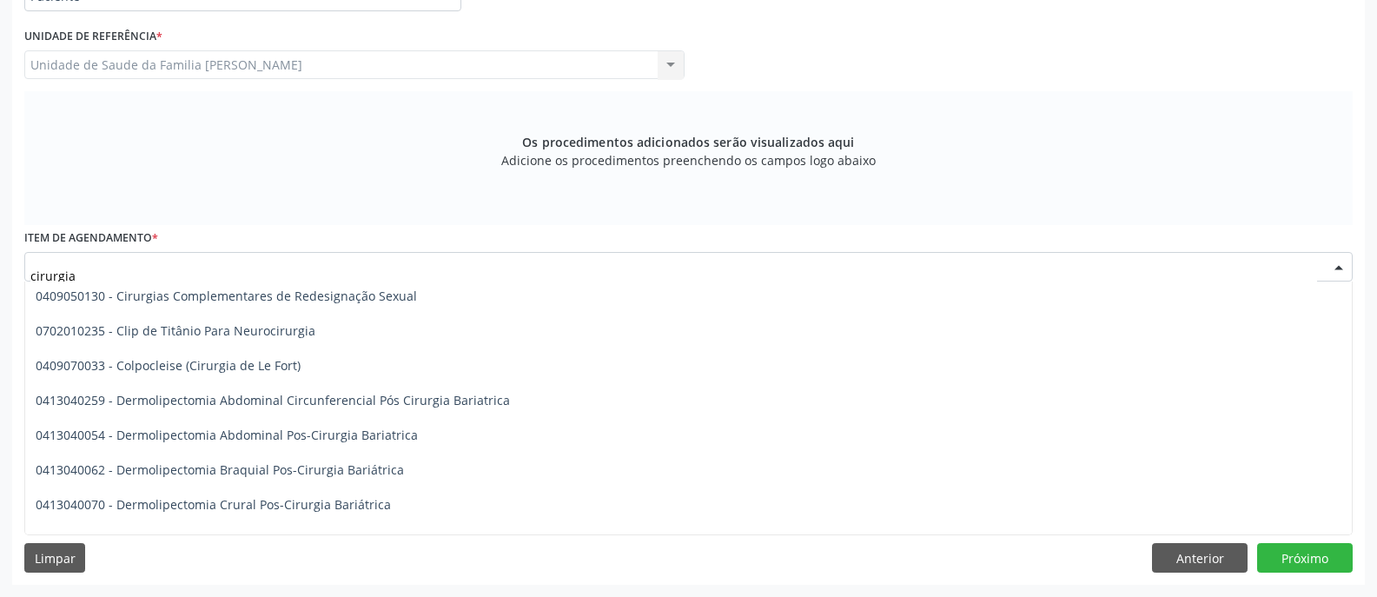
scroll to position [684, 0]
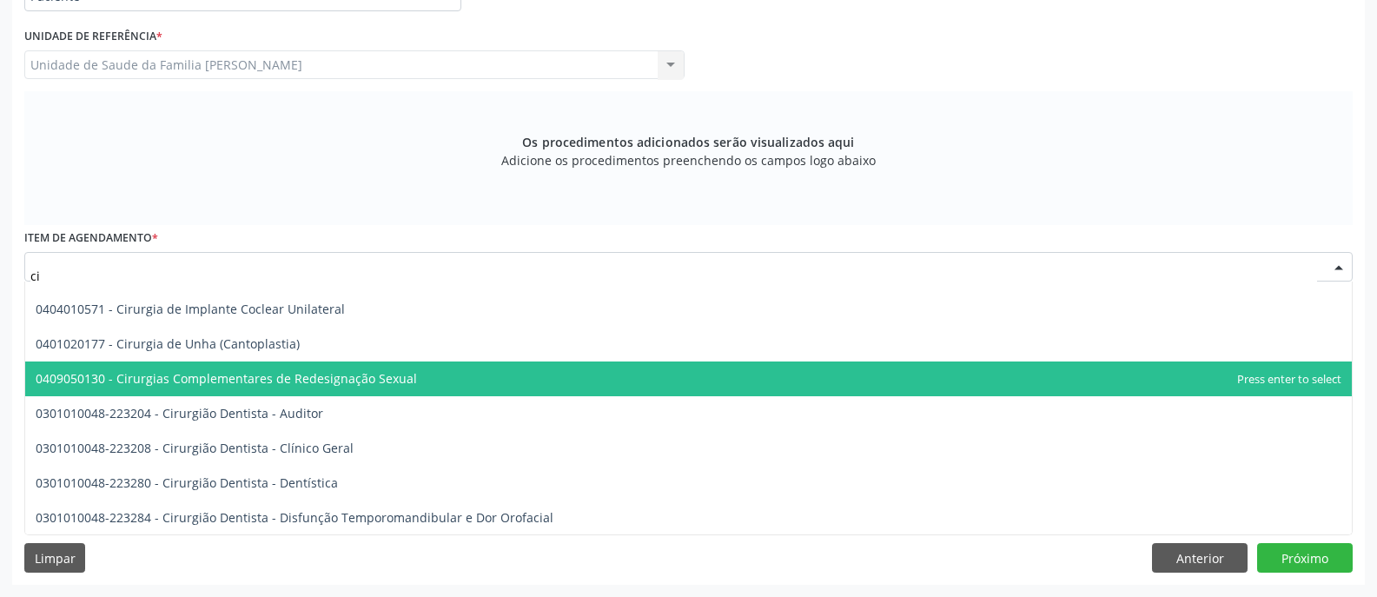
type input "c"
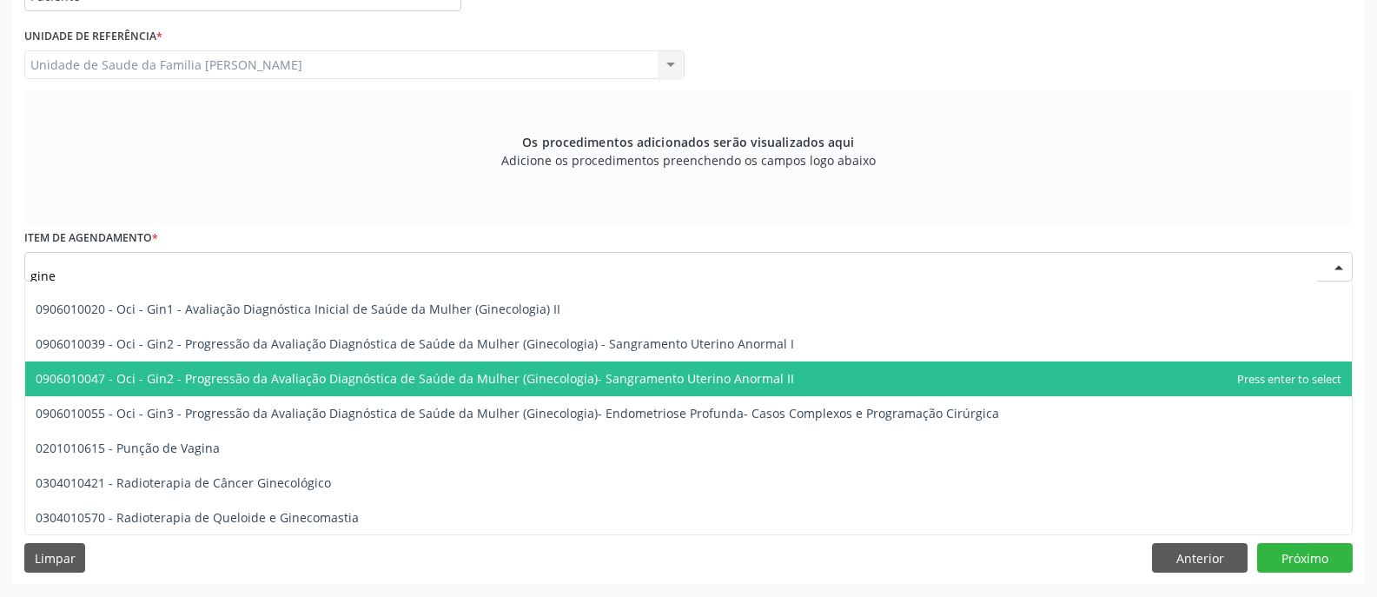
scroll to position [198, 0]
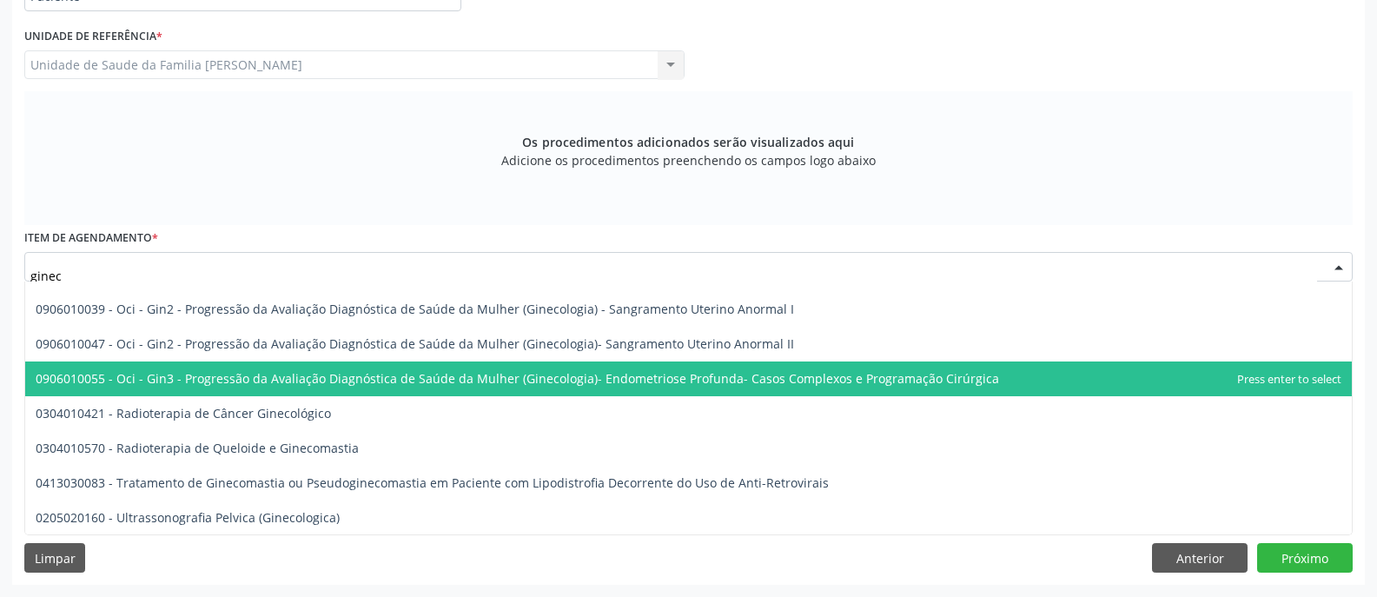
type input "gineco"
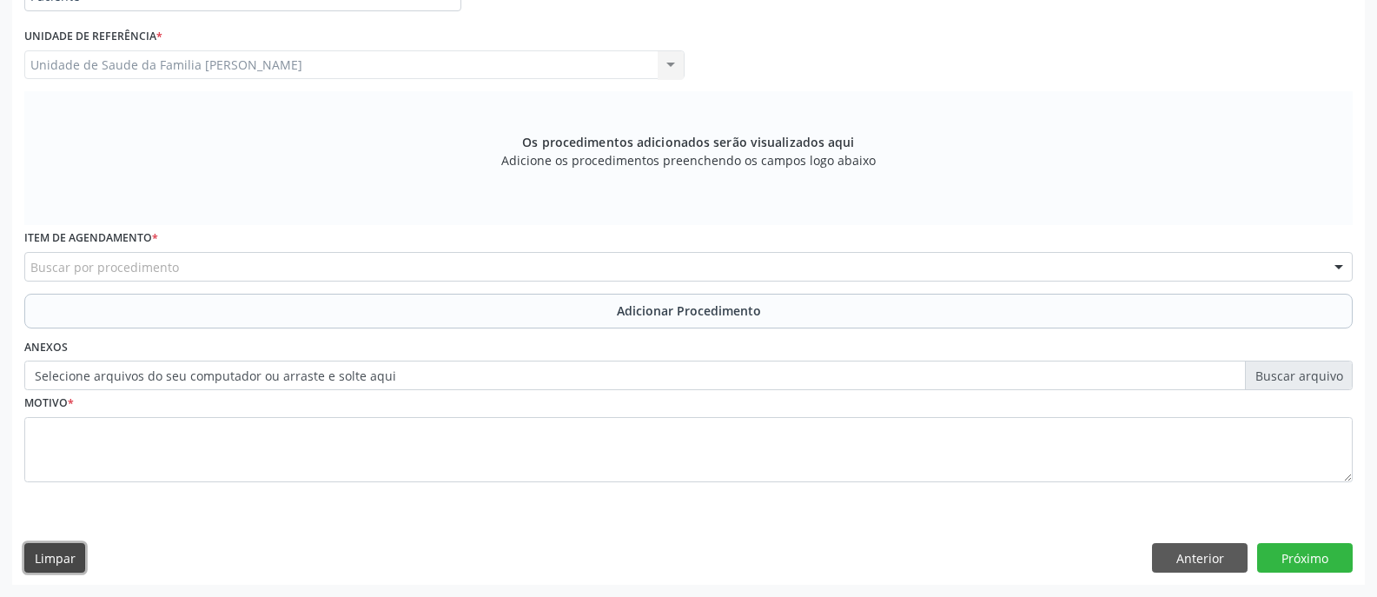
click at [56, 559] on button "Limpar" at bounding box center [54, 558] width 61 height 30
click at [63, 560] on button "Limpar" at bounding box center [54, 558] width 61 height 30
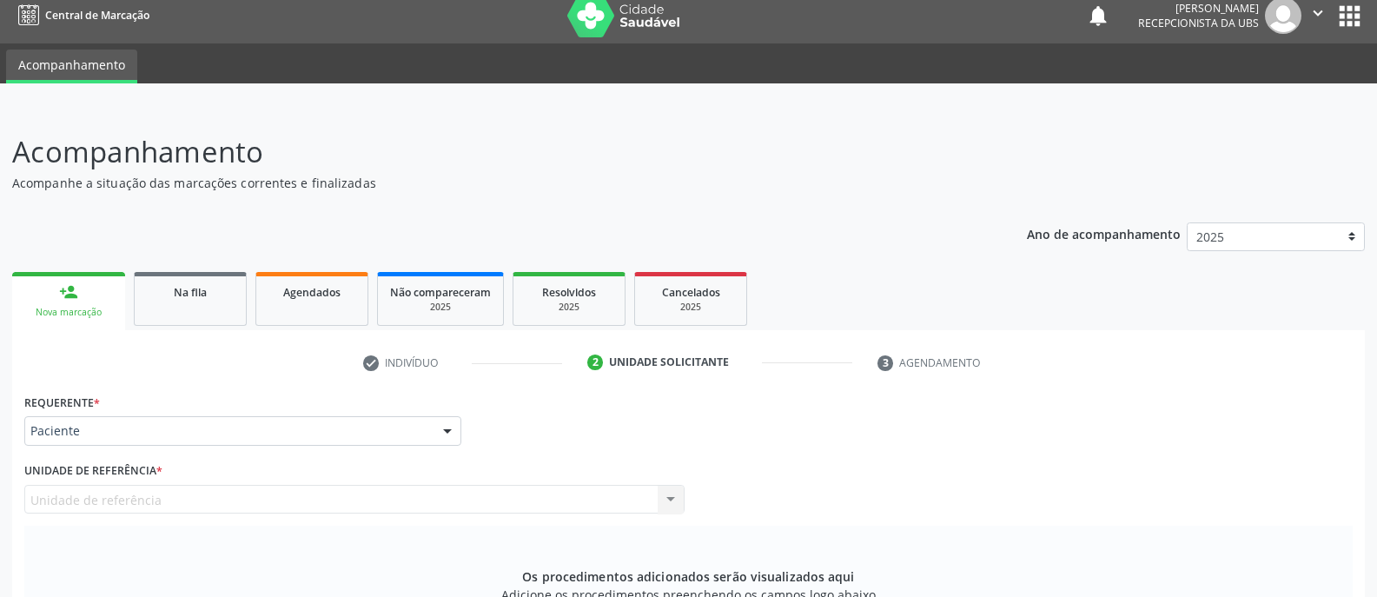
scroll to position [0, 0]
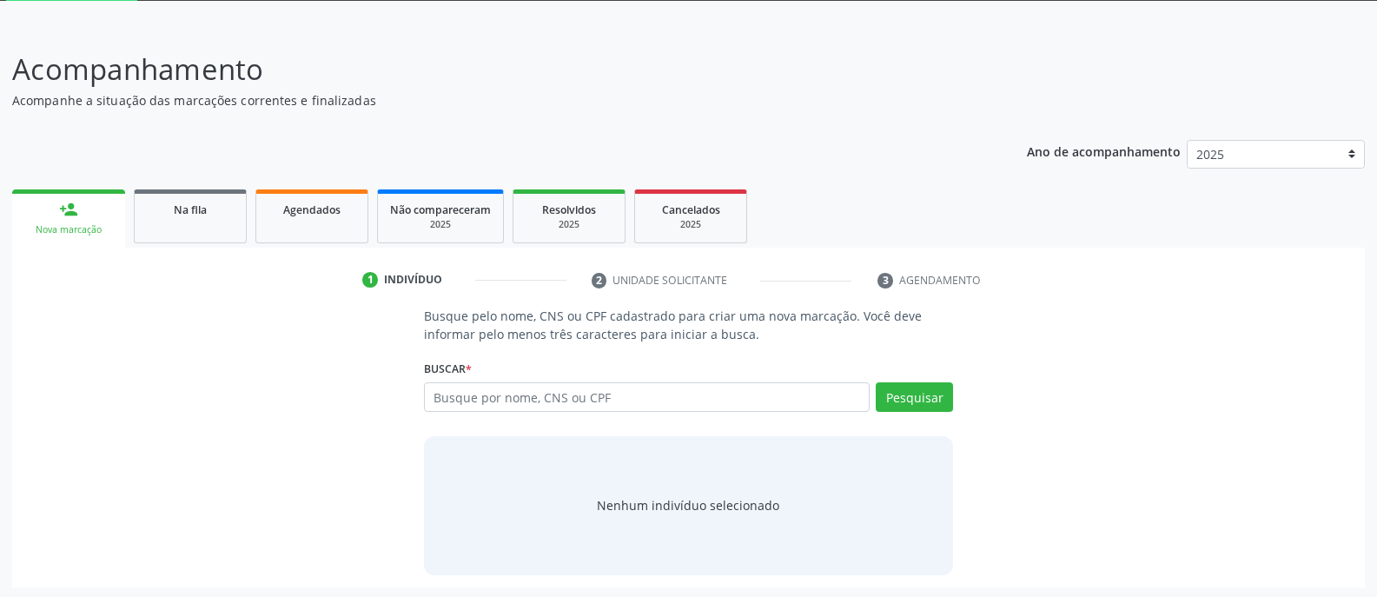
scroll to position [97, 0]
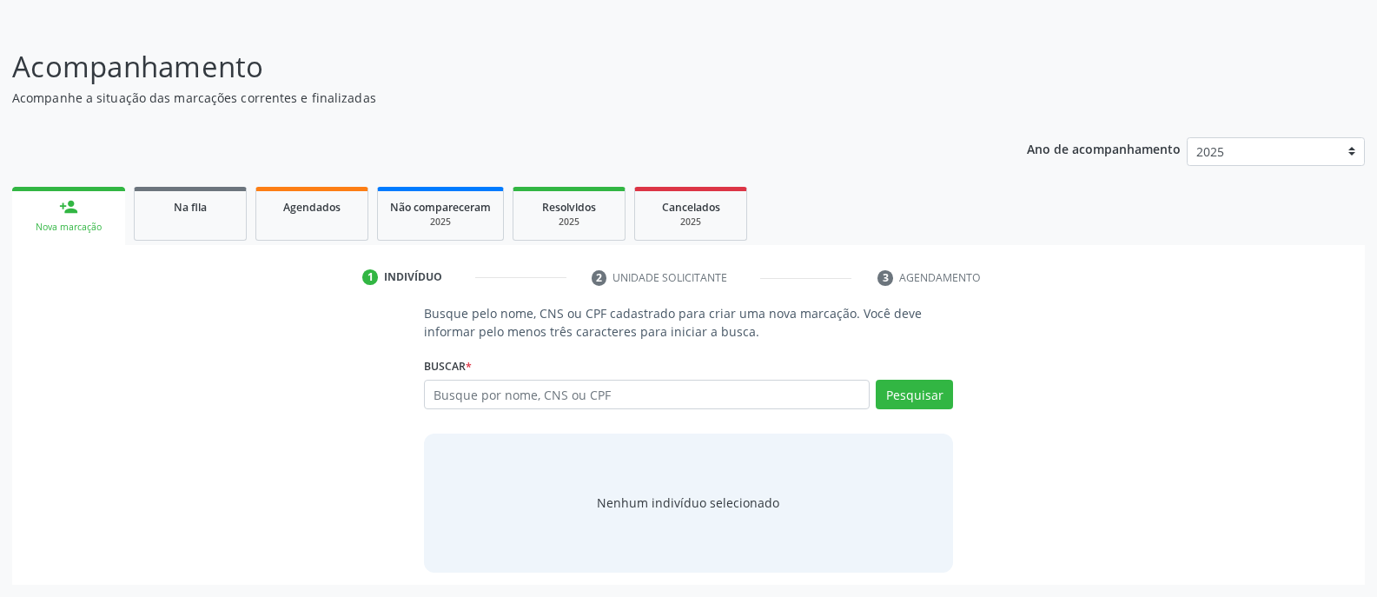
click at [728, 397] on input "text" at bounding box center [647, 395] width 446 height 30
type input "03706485443"
click at [920, 396] on button "Pesquisar" at bounding box center [914, 395] width 77 height 30
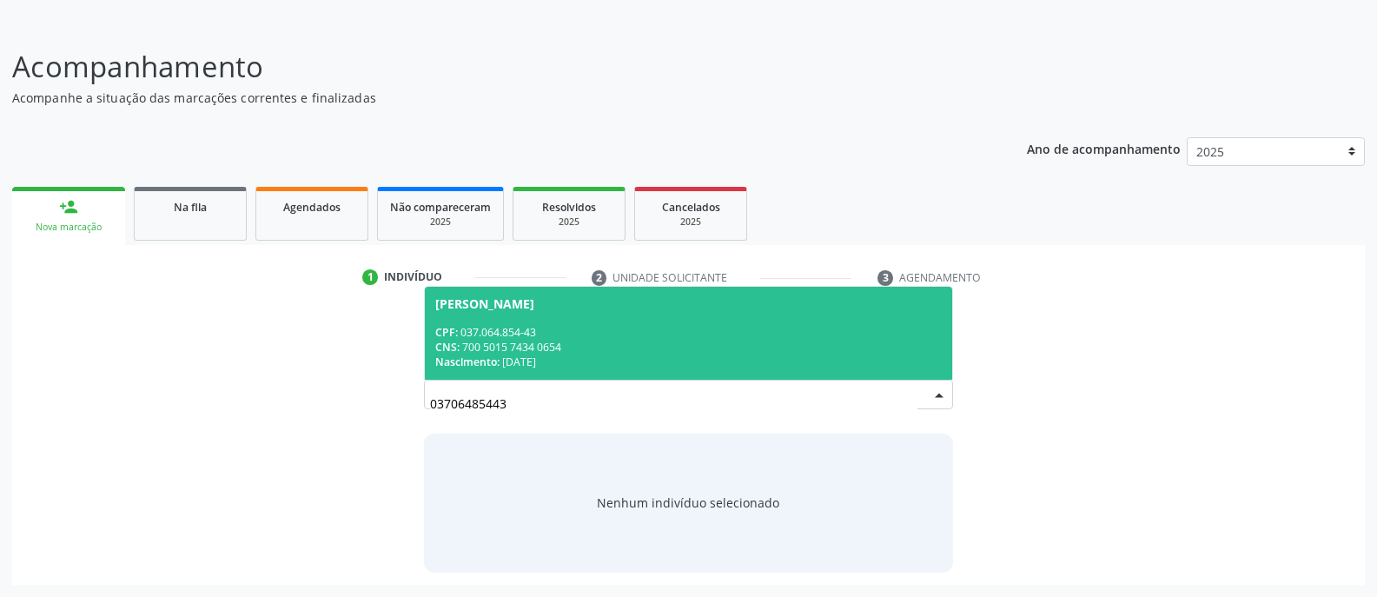
click at [625, 334] on div "CPF: 037.064.854-43" at bounding box center [688, 332] width 506 height 15
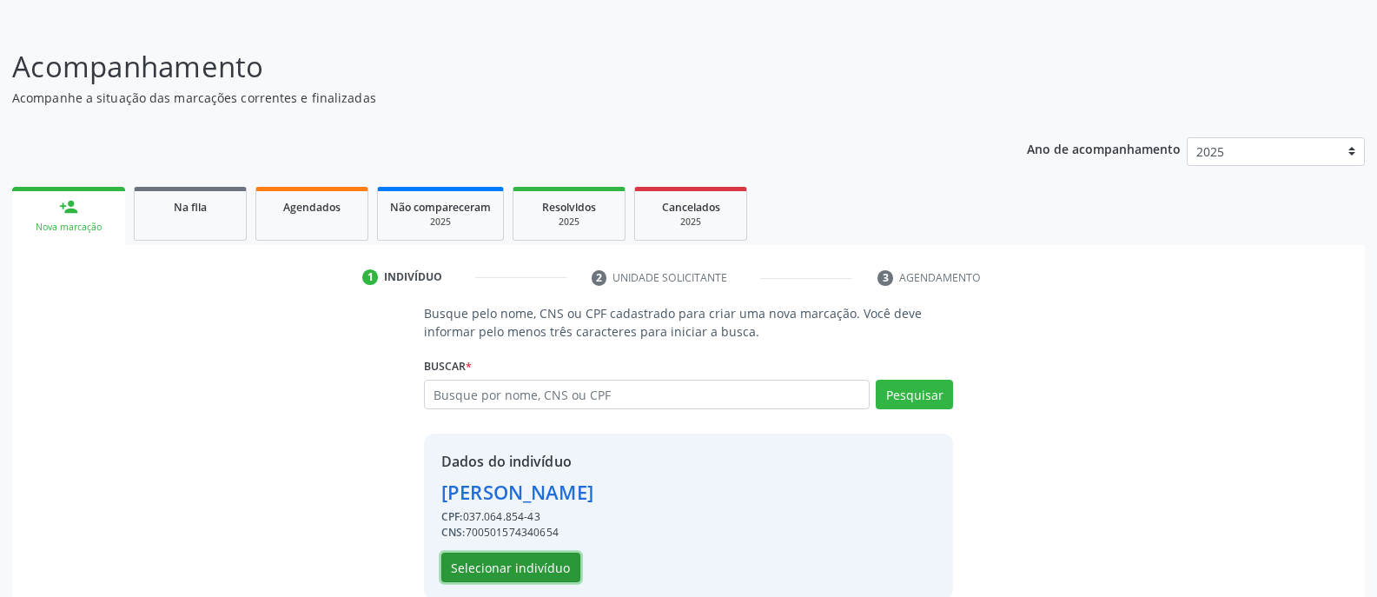
click at [517, 574] on button "Selecionar indivíduo" at bounding box center [510, 567] width 139 height 30
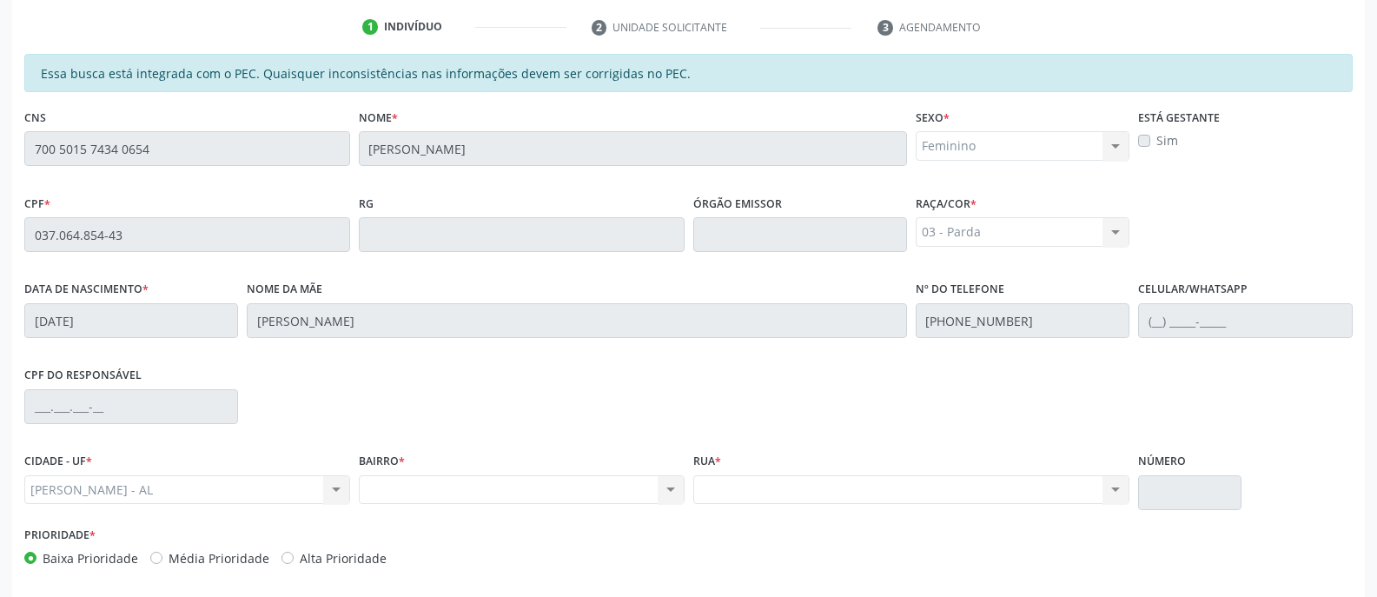
scroll to position [420, 0]
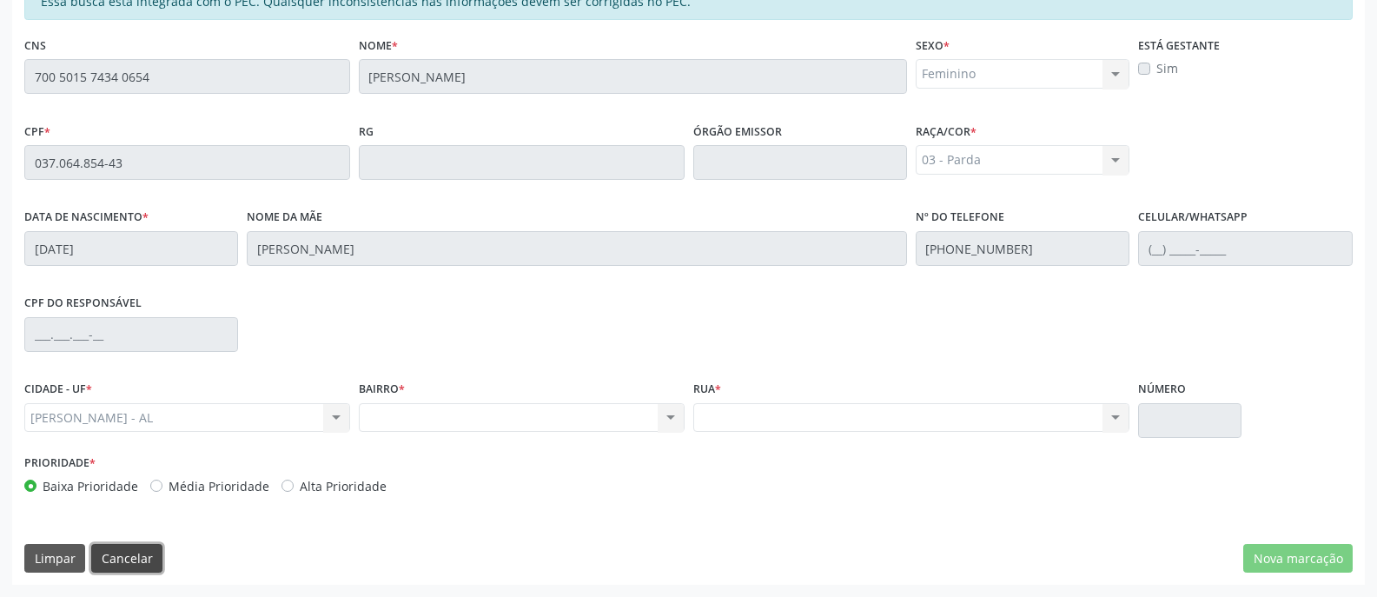
click at [135, 559] on button "Cancelar" at bounding box center [126, 559] width 71 height 30
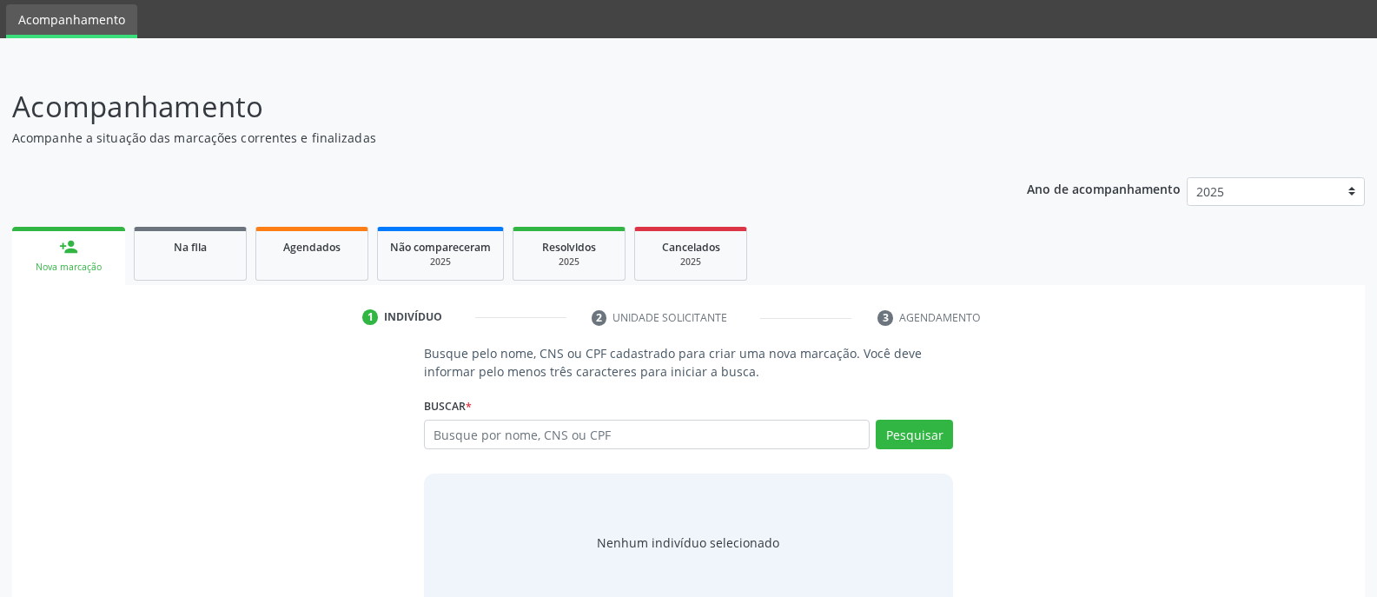
scroll to position [87, 0]
